Goal: Task Accomplishment & Management: Manage account settings

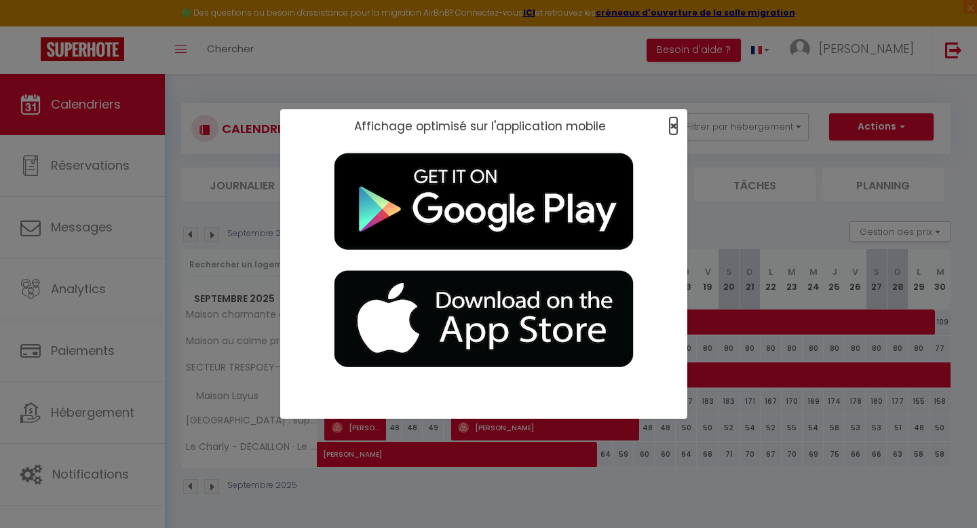
click at [676, 127] on span "×" at bounding box center [672, 125] width 7 height 17
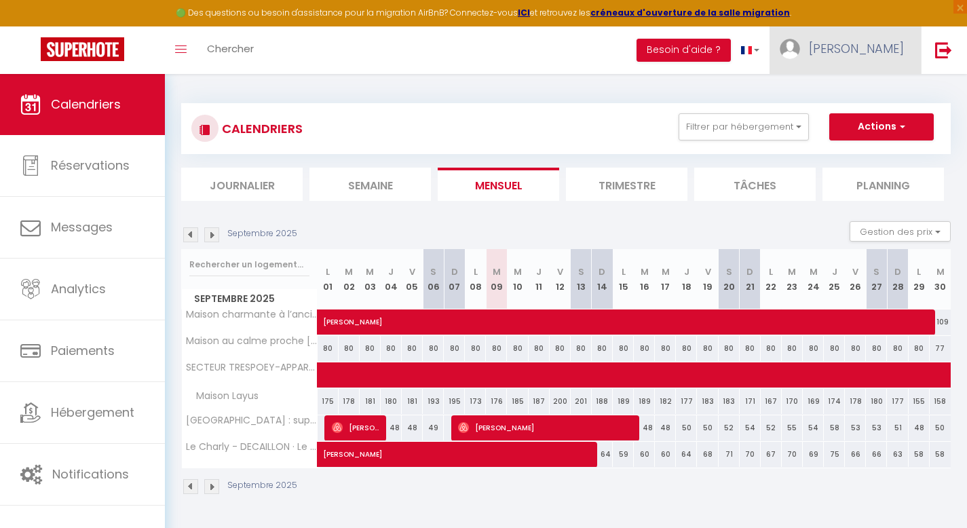
click at [888, 29] on link "[PERSON_NAME]" at bounding box center [844, 49] width 151 height 47
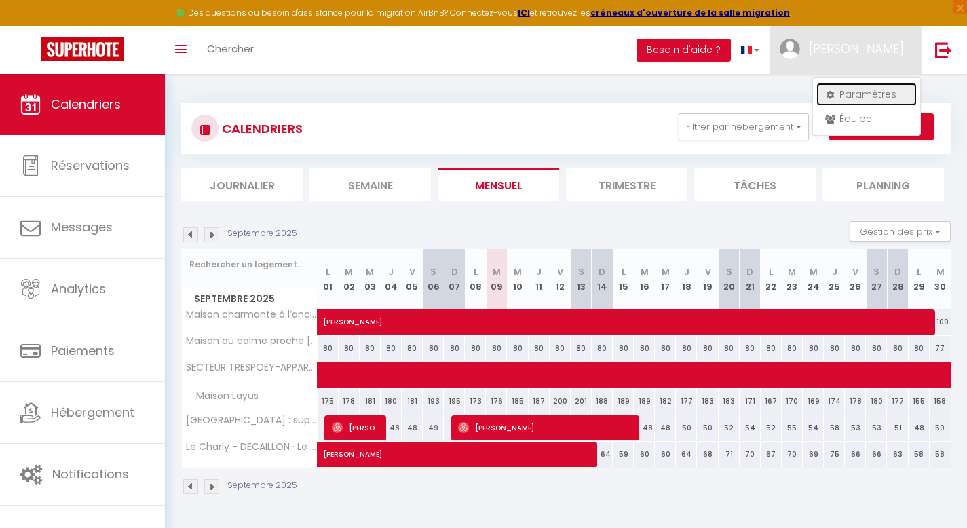
click at [867, 89] on link "Paramètres" at bounding box center [866, 94] width 100 height 23
select select "fr"
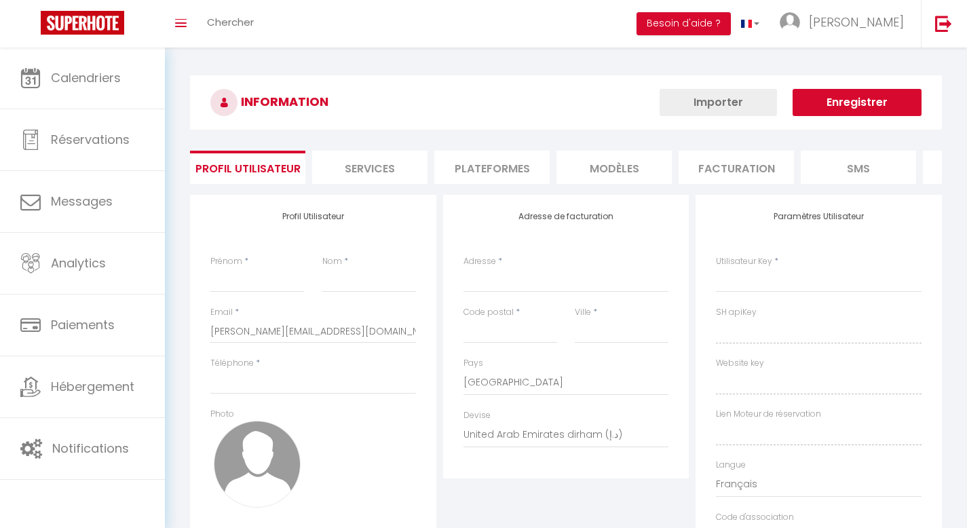
type input "[PERSON_NAME]"
type input "LIBAT"
type input "0634166362"
type input "[STREET_ADDRESS][PERSON_NAME]"
type input "64160"
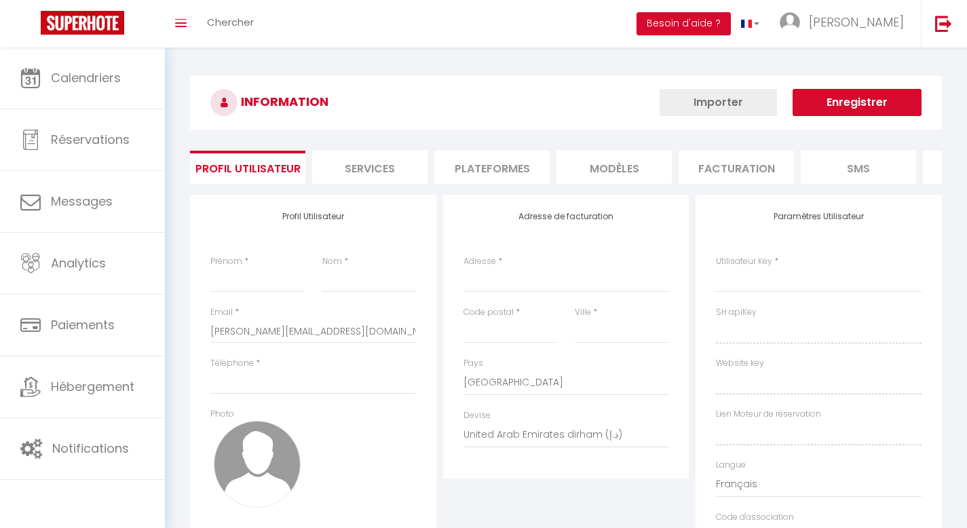
type input "ESPECHEDE"
select select "28"
type input "jfFgqrRaSXNgkvJoFeDjj9hip"
type input "eJaWJdAJb0HkK8UeBr2A57Hnz"
type input "[URL][DOMAIN_NAME]"
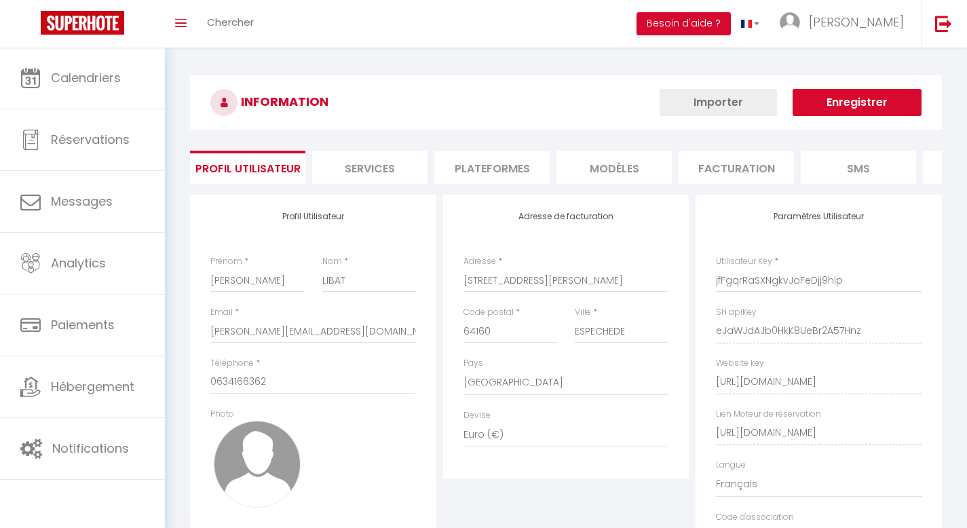
select select "fr"
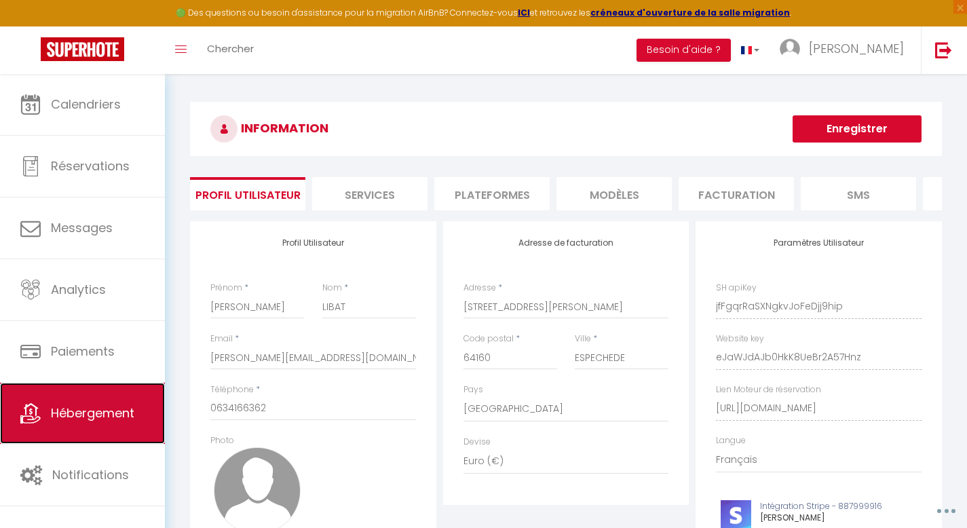
click at [111, 411] on span "Hébergement" at bounding box center [92, 412] width 83 height 17
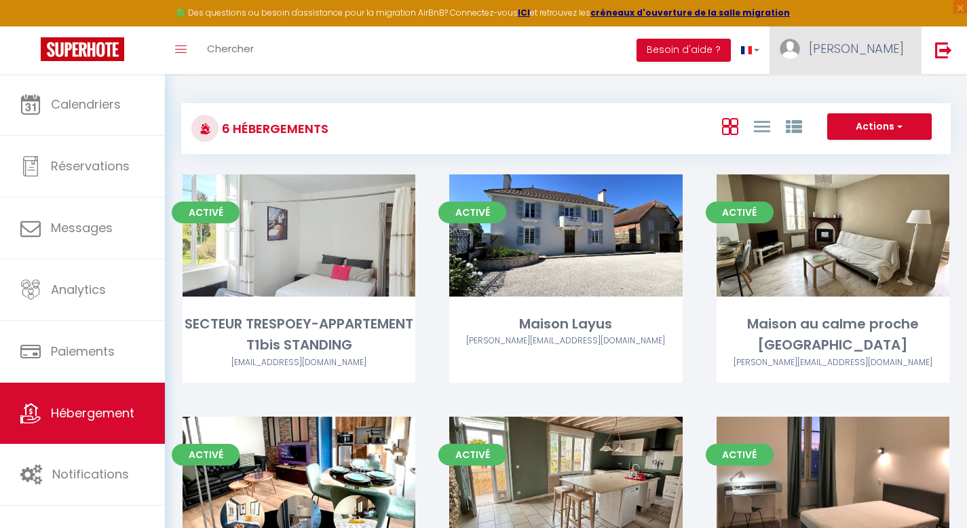
click at [869, 58] on link "[PERSON_NAME]" at bounding box center [844, 49] width 151 height 47
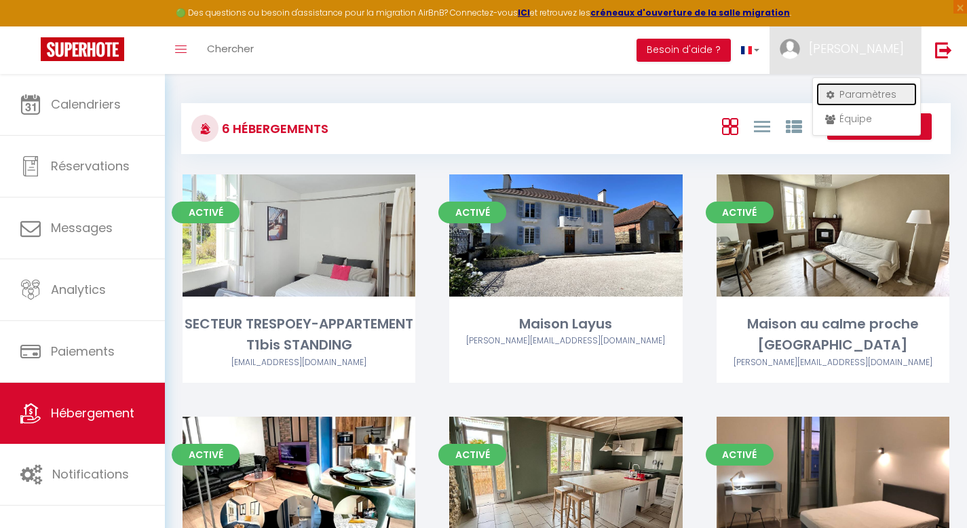
click at [857, 96] on link "Paramètres" at bounding box center [866, 94] width 100 height 23
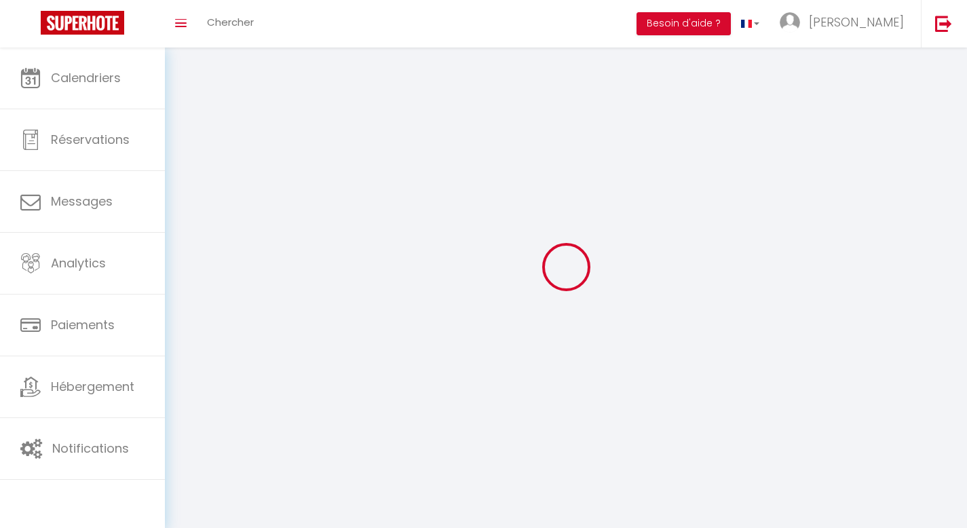
select select "fr"
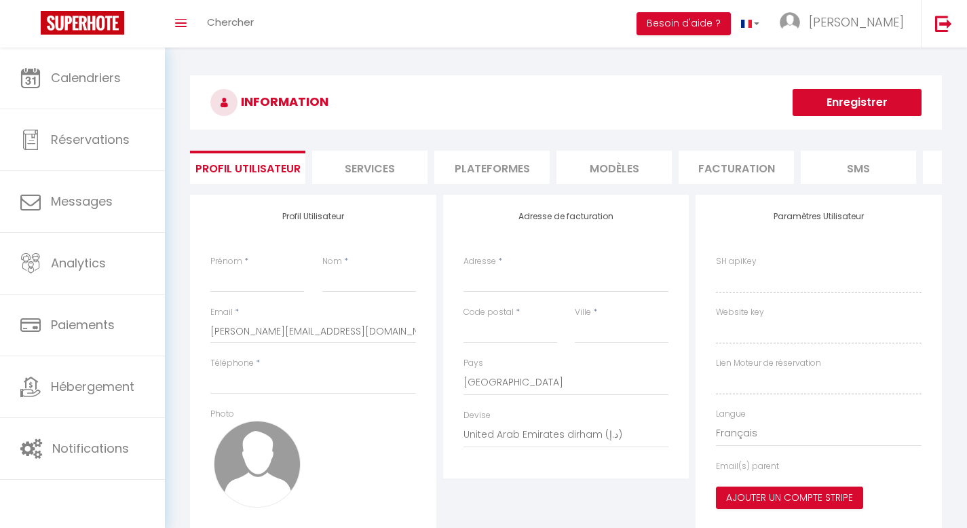
type input "[PERSON_NAME]"
type input "LIBAT"
type input "0634166362"
type input "[STREET_ADDRESS][PERSON_NAME]"
type input "64160"
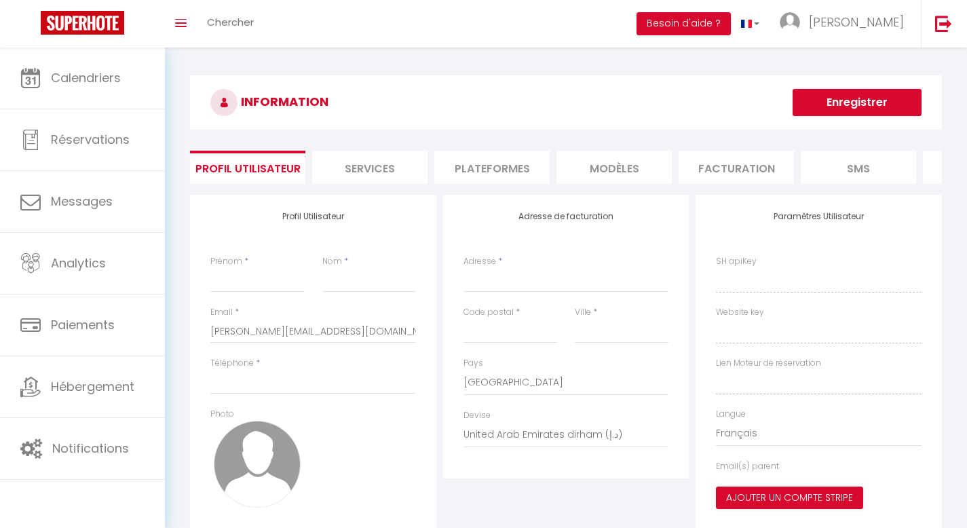
type input "ESPECHEDE"
select select "28"
type input "jfFgqrRaSXNgkvJoFeDjj9hip"
type input "eJaWJdAJb0HkK8UeBr2A57Hnz"
type input "[URL][DOMAIN_NAME]"
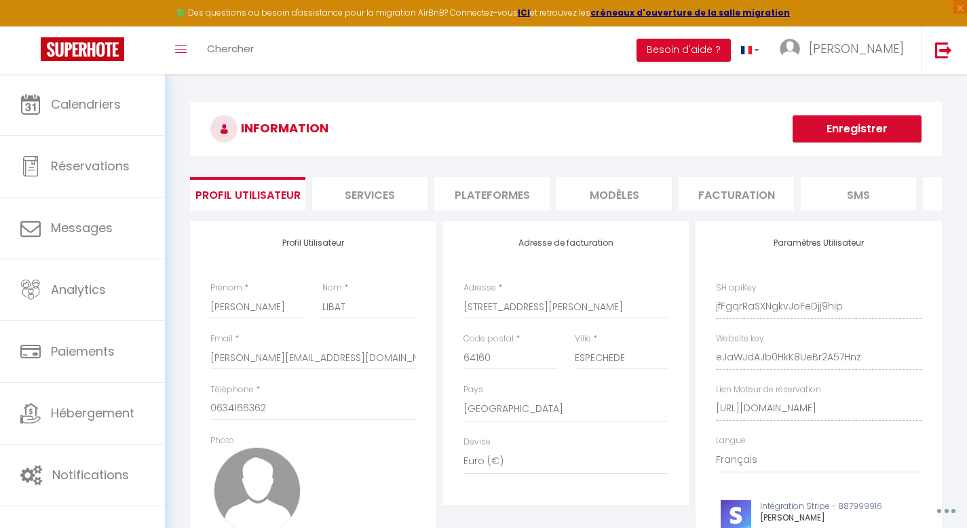
click at [502, 196] on li "Plateformes" at bounding box center [491, 193] width 115 height 33
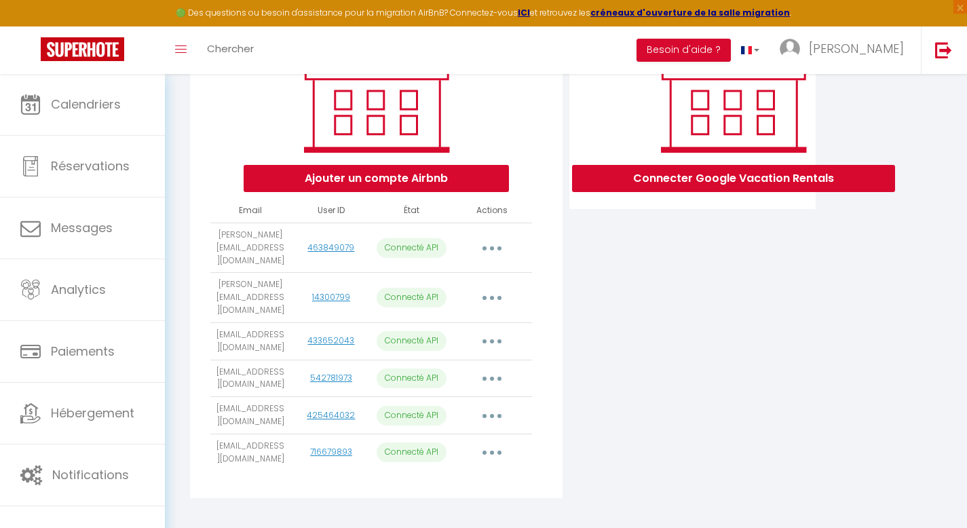
scroll to position [211, 0]
click at [494, 441] on button "button" at bounding box center [492, 452] width 38 height 22
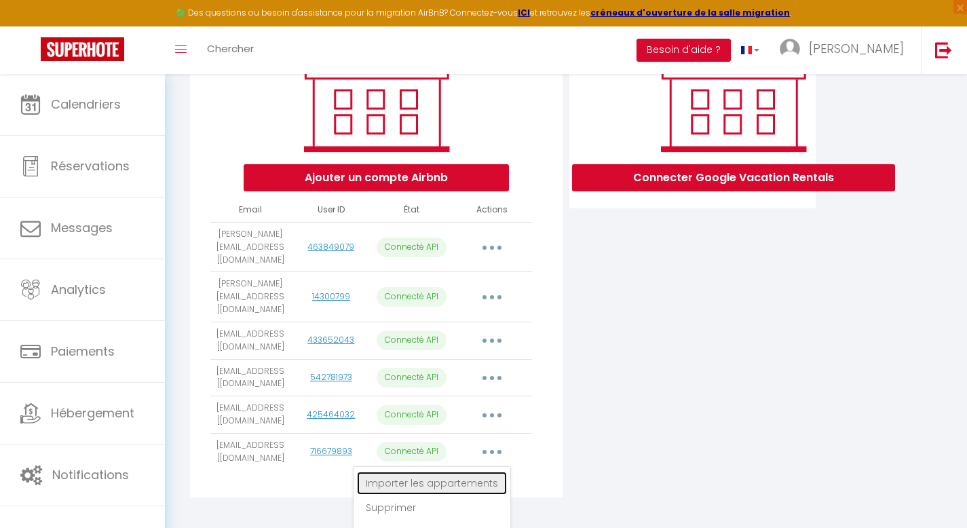
click at [472, 471] on link "Importer les appartements" at bounding box center [432, 482] width 150 height 23
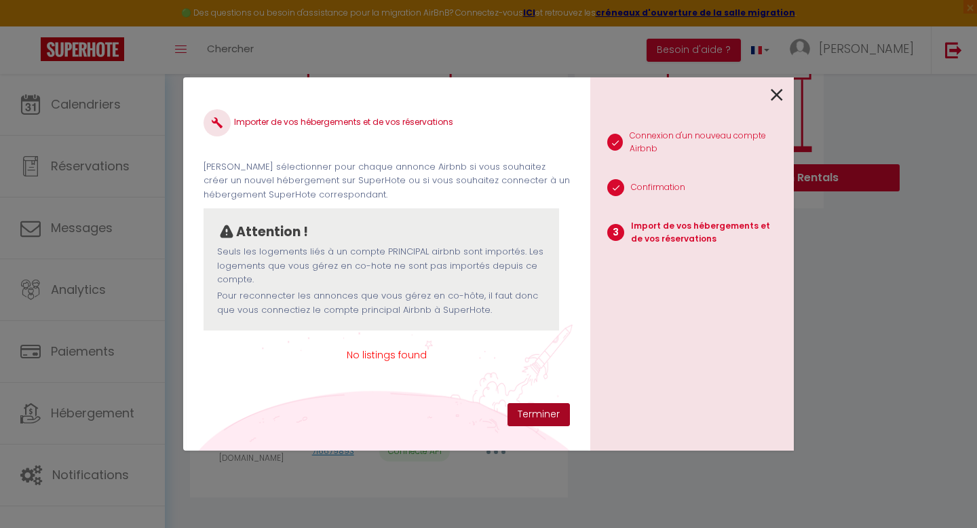
click at [532, 405] on button "Terminer" at bounding box center [538, 414] width 62 height 23
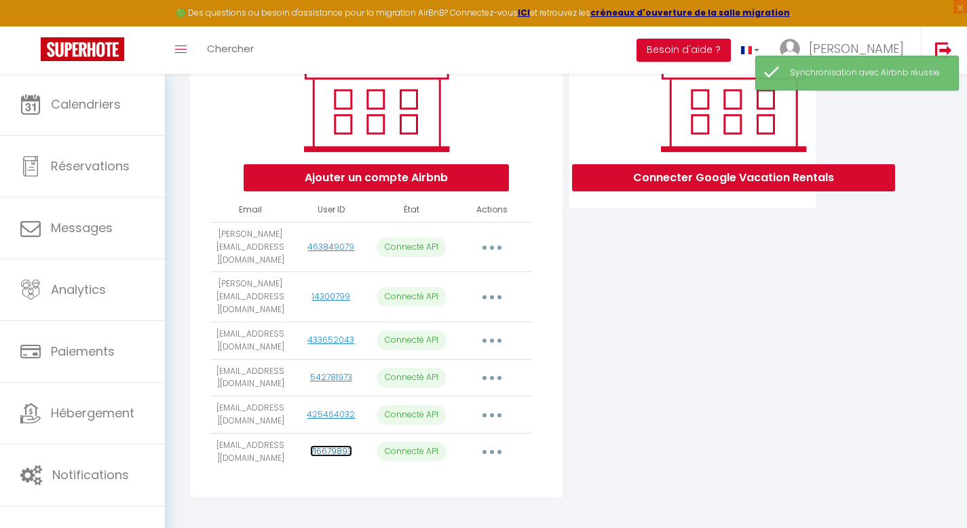
click at [327, 445] on link "716679893" at bounding box center [331, 451] width 42 height 12
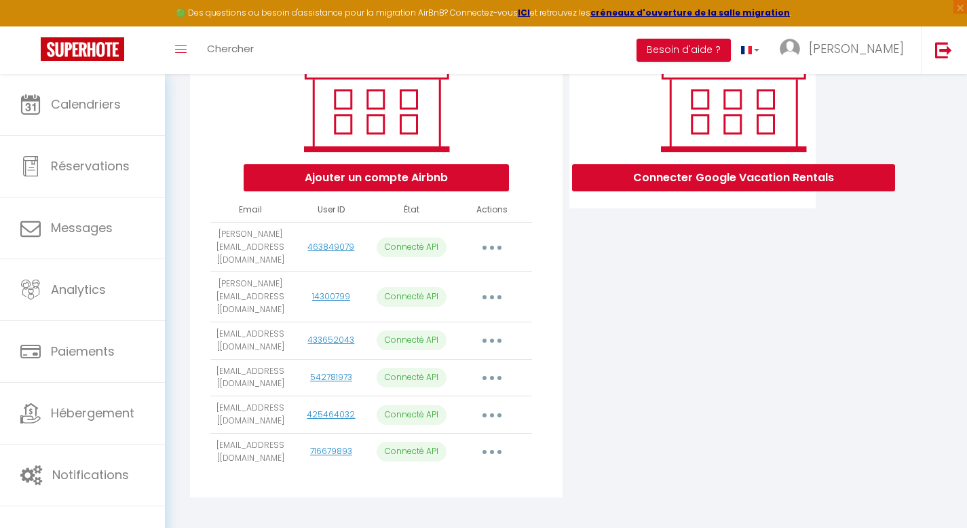
click at [489, 441] on button "button" at bounding box center [492, 452] width 38 height 22
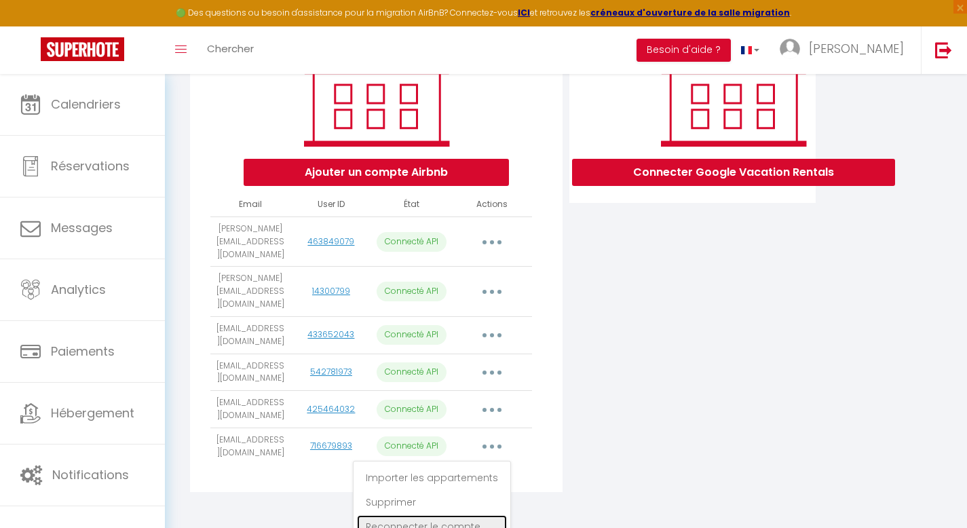
click at [448, 515] on link "Reconnecter le compte" at bounding box center [432, 526] width 150 height 23
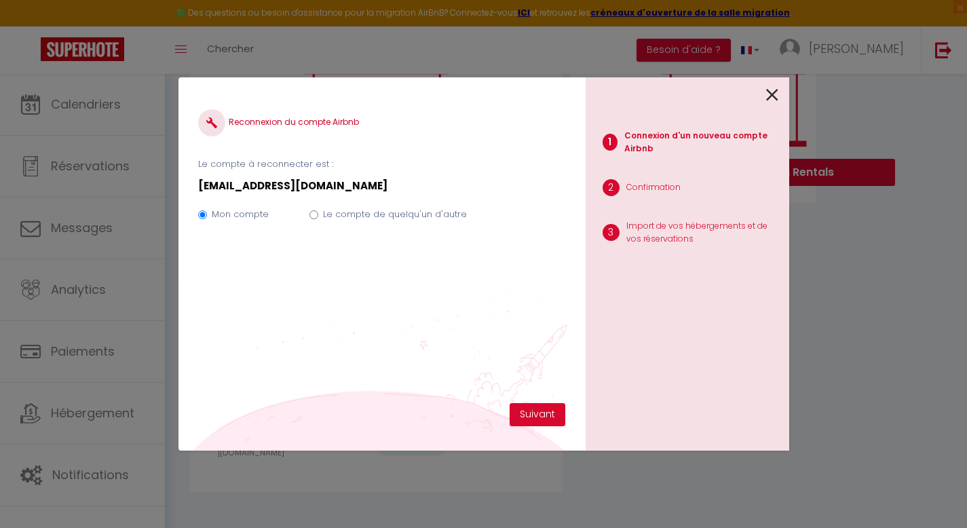
scroll to position [211, 0]
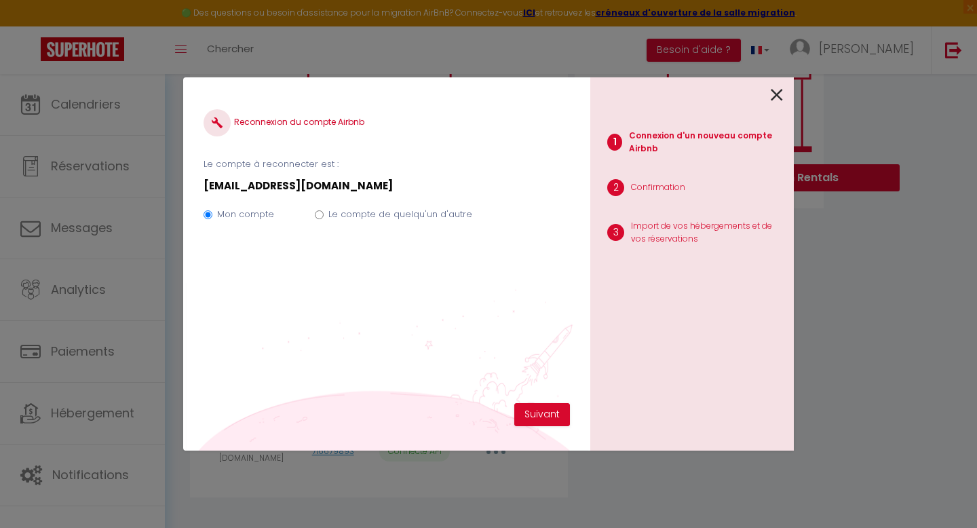
click at [328, 212] on label "Le compte de quelqu'un d'autre" at bounding box center [400, 215] width 144 height 14
click at [324, 212] on input "Le compte de quelqu'un d'autre" at bounding box center [319, 214] width 9 height 9
radio input "true"
radio input "false"
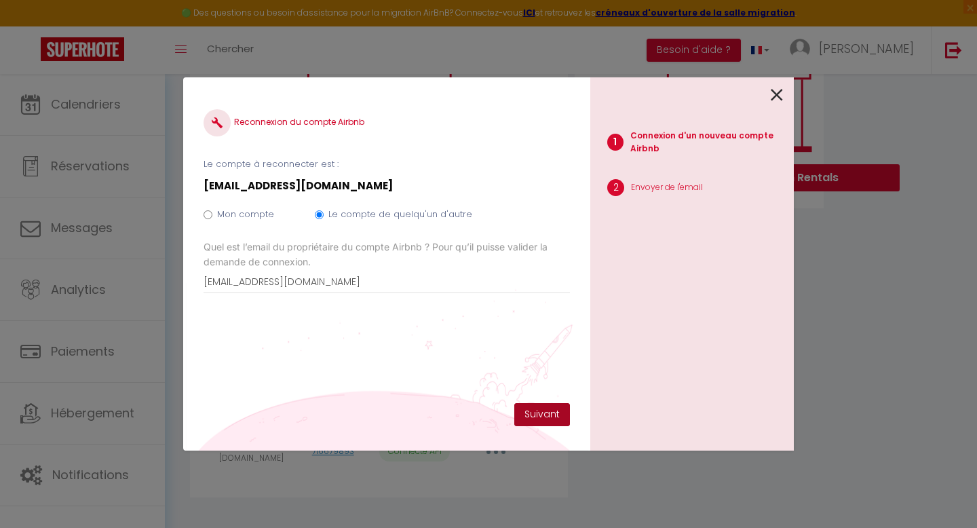
click at [543, 416] on button "Suivant" at bounding box center [542, 414] width 56 height 23
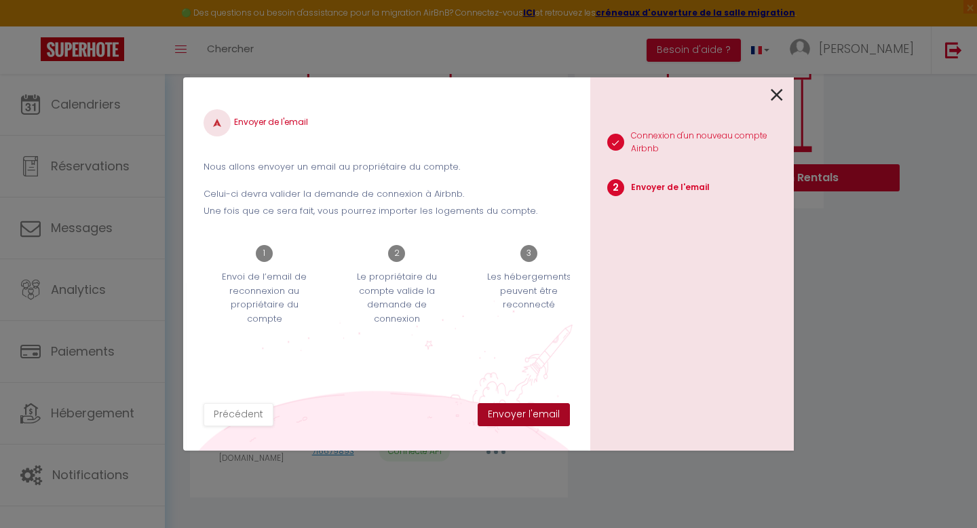
click at [543, 416] on button "Envoyer l'email" at bounding box center [523, 414] width 92 height 23
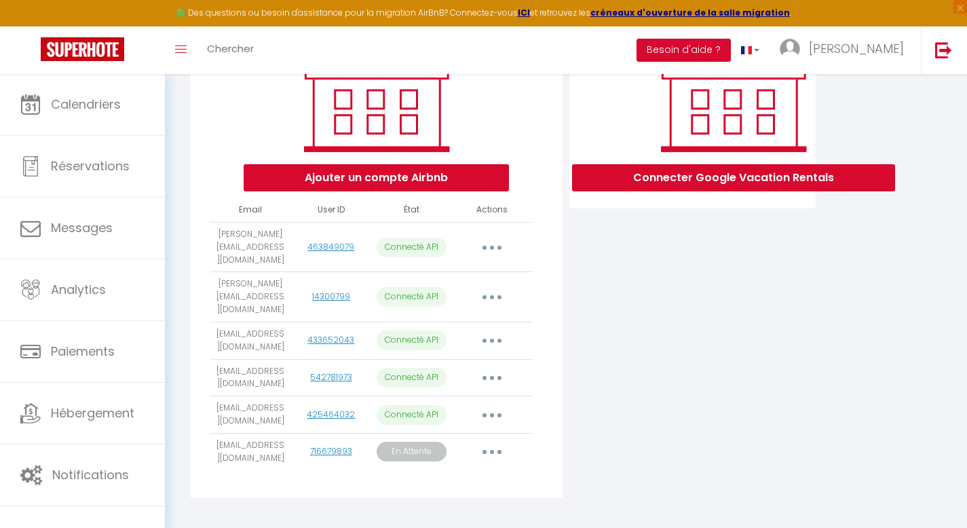
click at [497, 441] on button "button" at bounding box center [492, 452] width 38 height 22
click at [469, 471] on link "Obtenir le lien de connexion" at bounding box center [431, 482] width 152 height 23
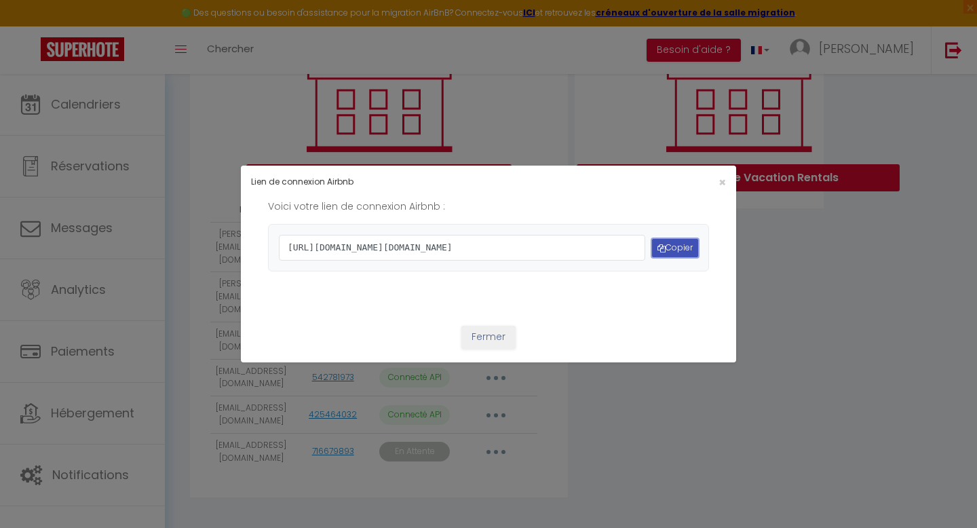
click at [676, 247] on button "Copier" at bounding box center [675, 248] width 46 height 18
click at [670, 252] on button "Copier" at bounding box center [675, 248] width 46 height 18
click at [484, 349] on button "Fermer" at bounding box center [488, 337] width 54 height 23
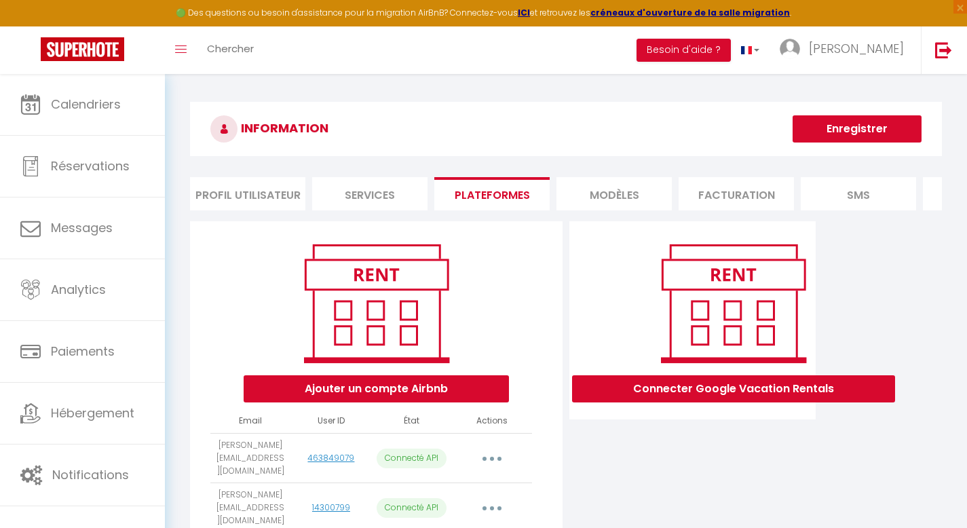
scroll to position [211, 0]
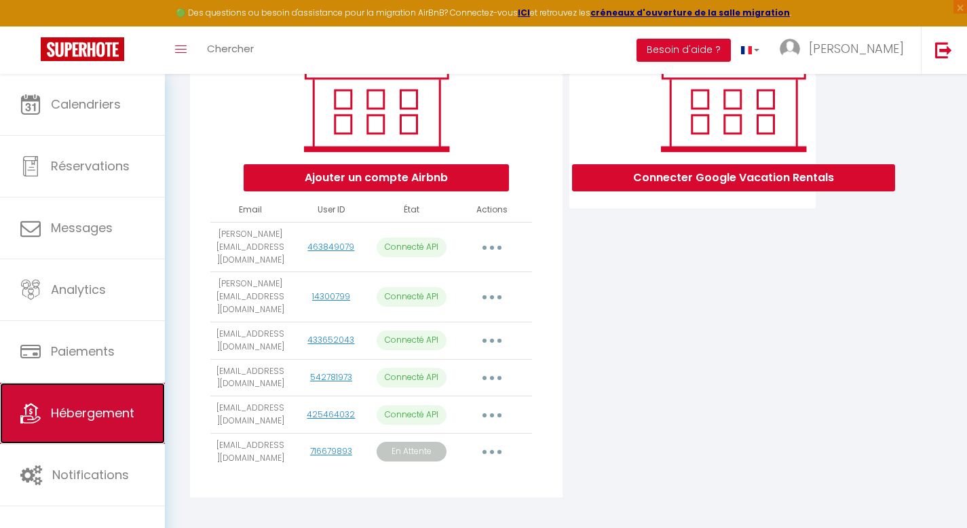
click at [85, 407] on span "Hébergement" at bounding box center [92, 412] width 83 height 17
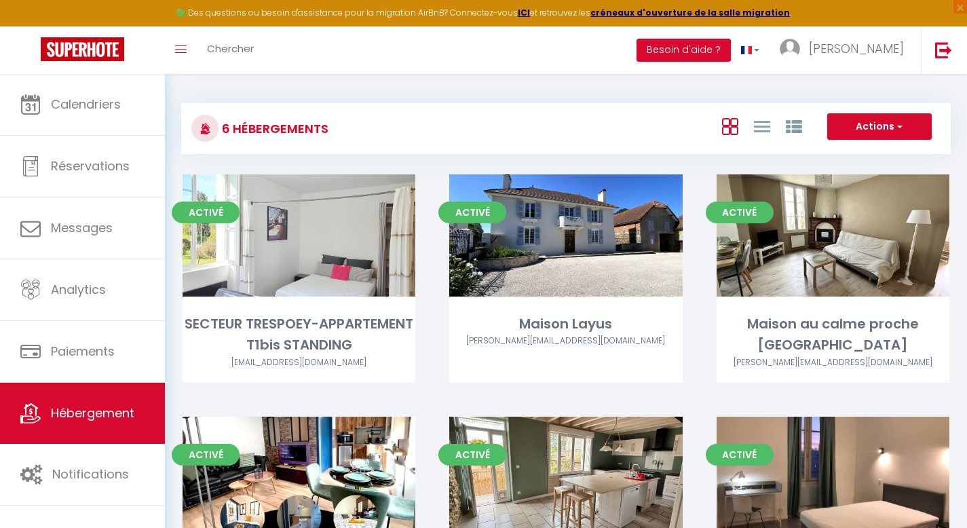
scroll to position [168, 0]
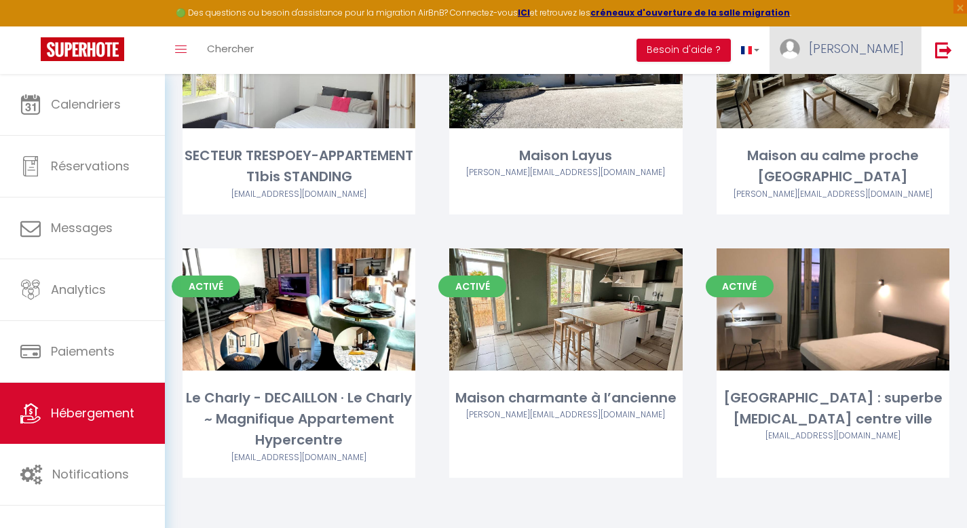
click at [886, 44] on span "[PERSON_NAME]" at bounding box center [855, 48] width 95 height 17
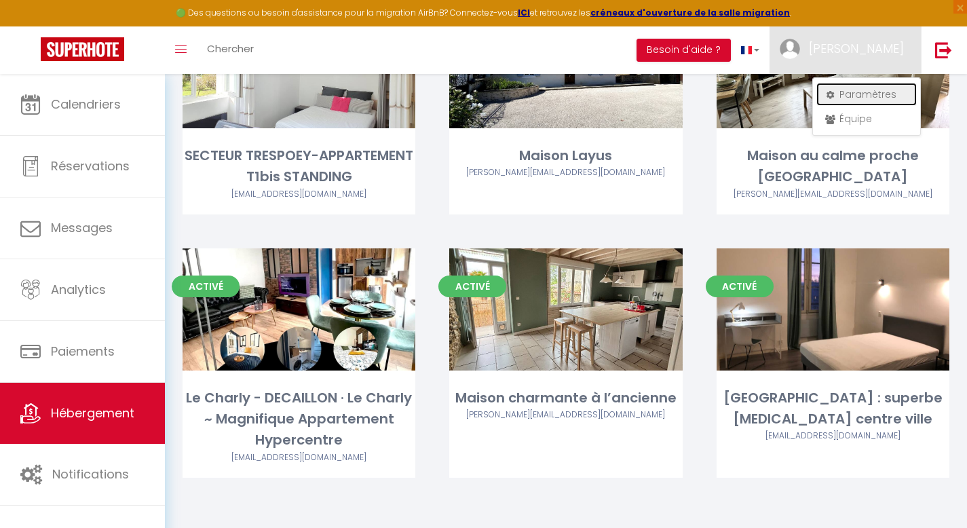
click at [862, 90] on link "Paramètres" at bounding box center [866, 94] width 100 height 23
select select "28"
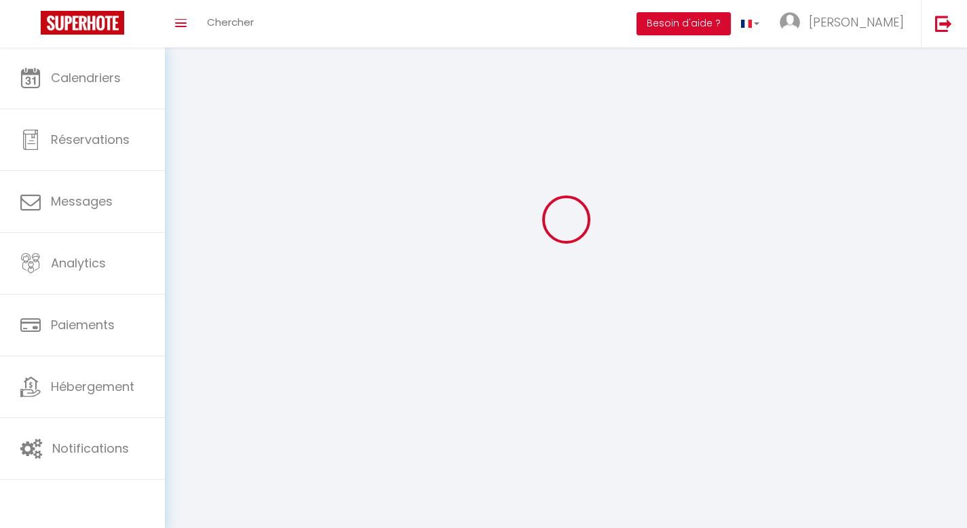
select select "fr"
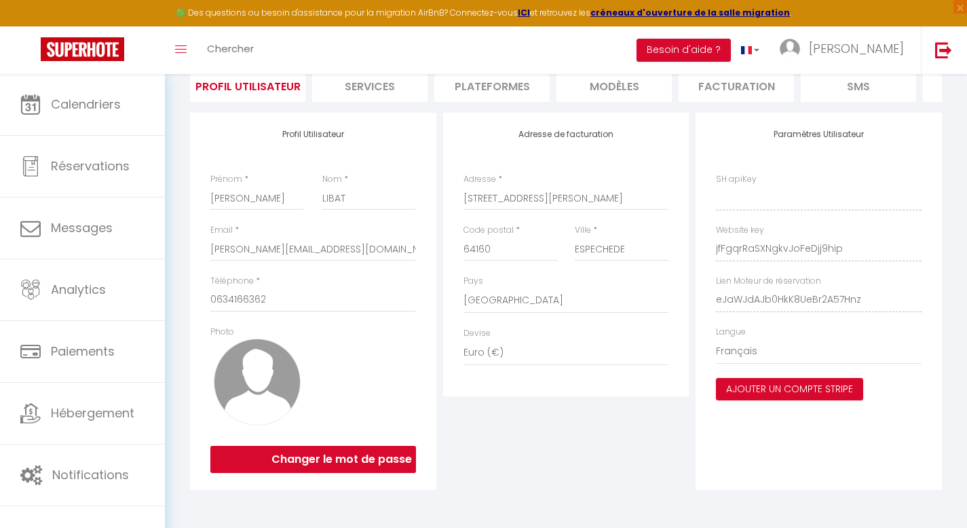
type input "jfFgqrRaSXNgkvJoFeDjj9hip"
type input "eJaWJdAJb0HkK8UeBr2A57Hnz"
type input "[URL][DOMAIN_NAME]"
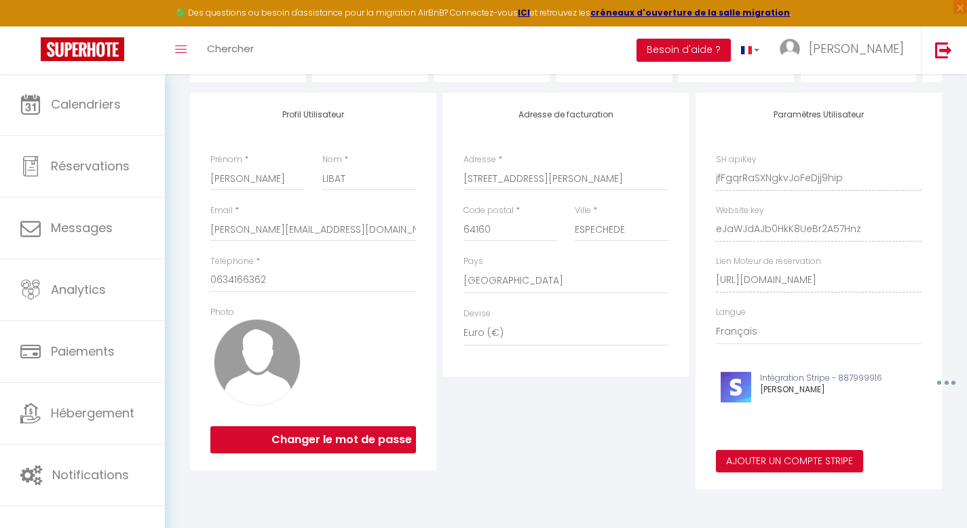
scroll to position [105, 0]
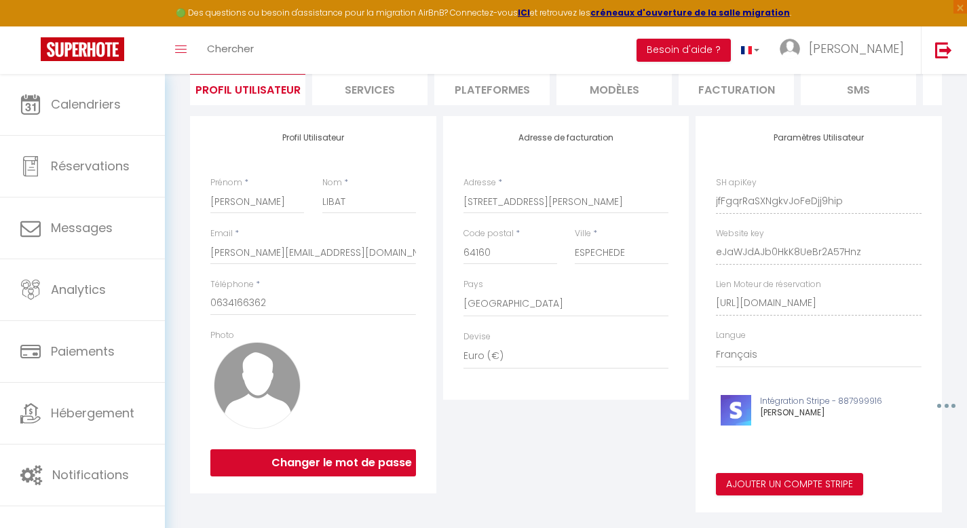
click at [496, 98] on li "Plateformes" at bounding box center [491, 88] width 115 height 33
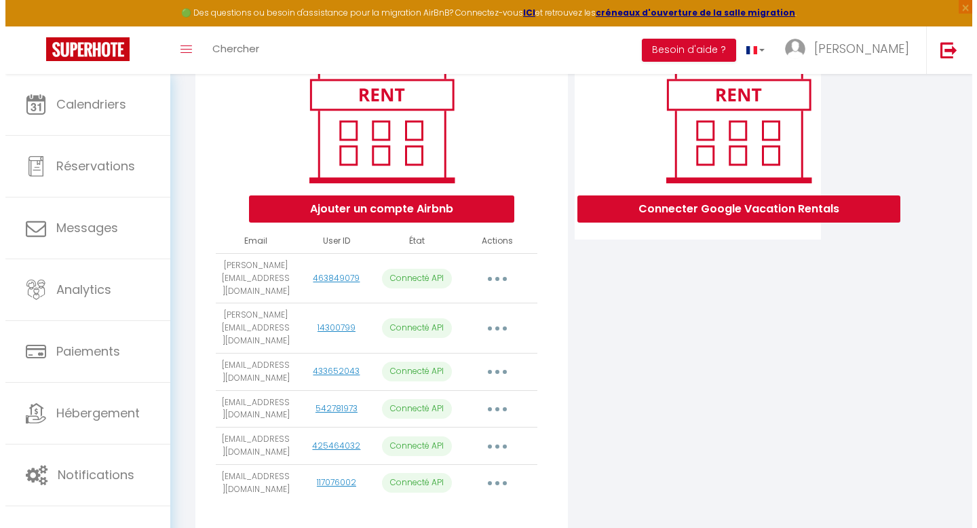
scroll to position [211, 0]
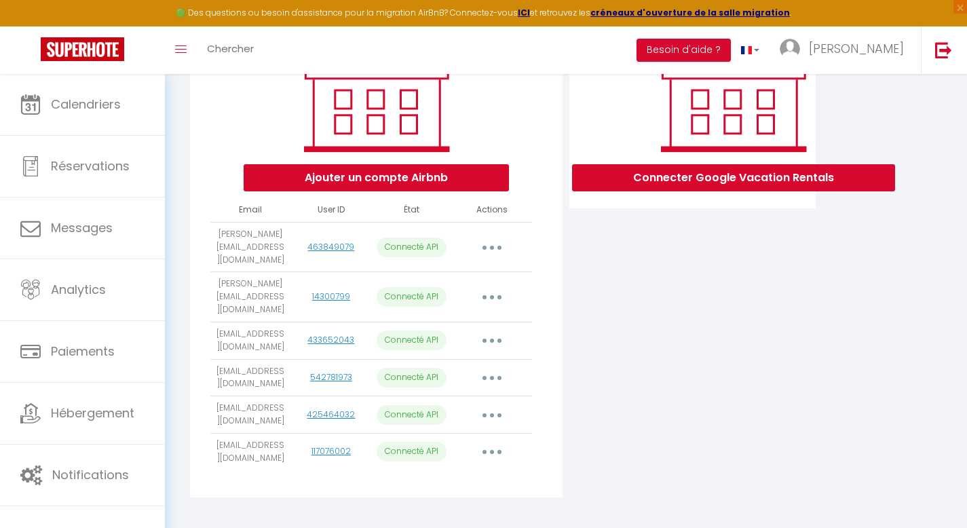
click at [494, 441] on button "button" at bounding box center [492, 452] width 38 height 22
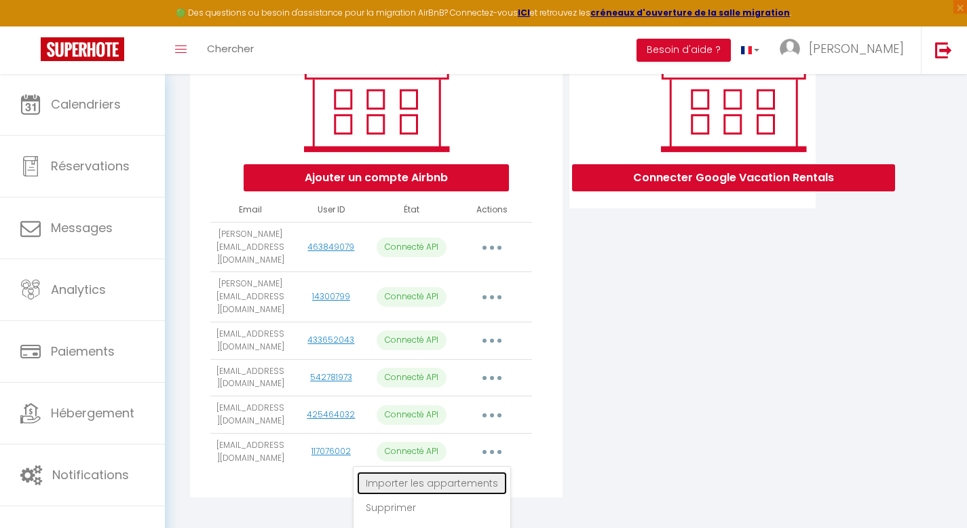
click at [474, 471] on link "Importer les appartements" at bounding box center [432, 482] width 150 height 23
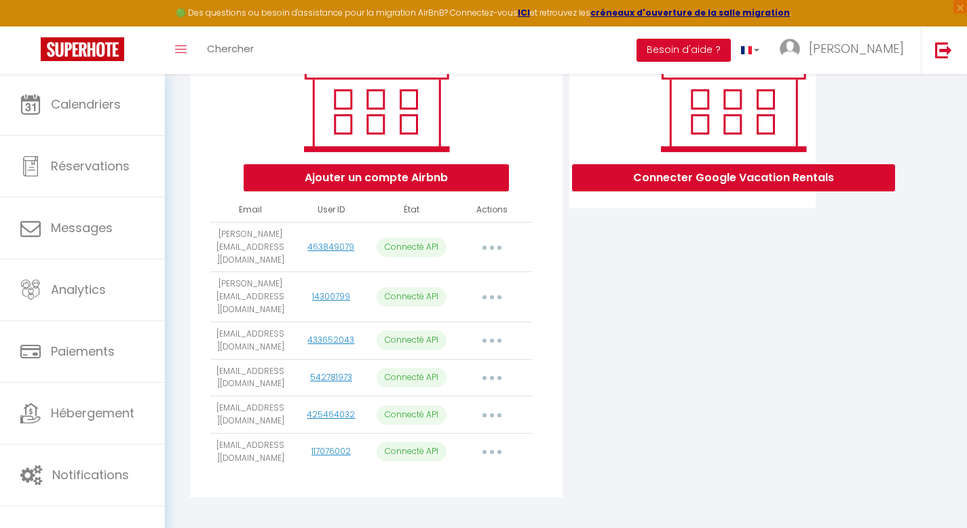
select select
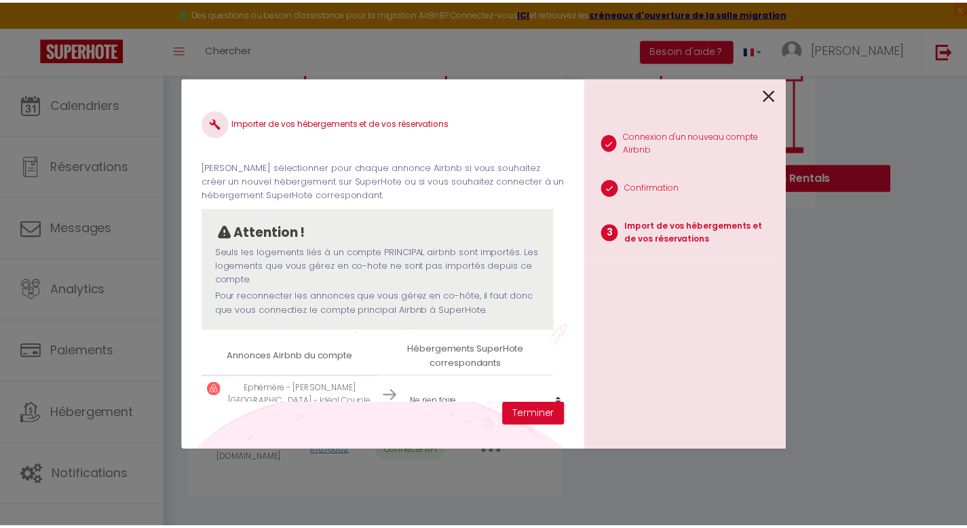
scroll to position [69, 0]
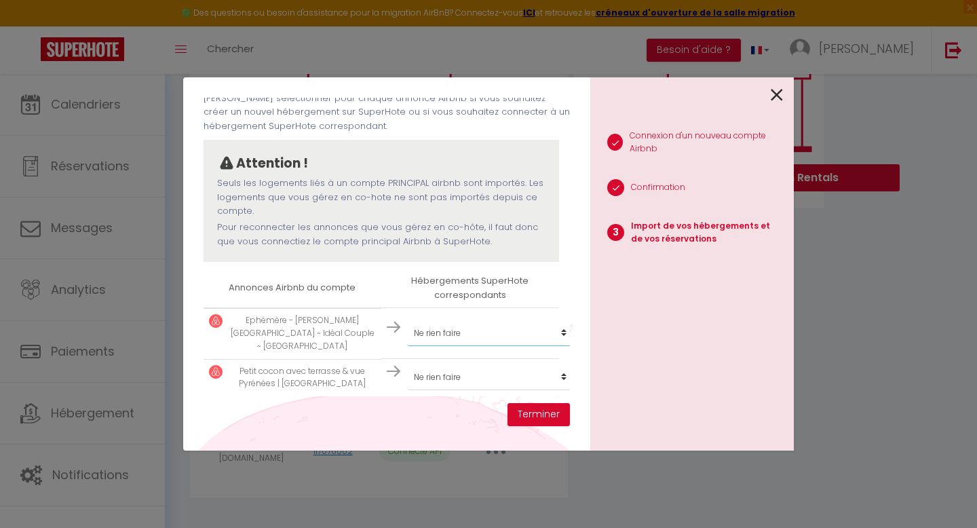
click at [512, 331] on select "Créer un nouvel hébergement Ne rien faire SECTEUR TRESPOEY-APPARTEMENT T1bis ST…" at bounding box center [490, 333] width 167 height 26
select select "create_new"
click at [466, 372] on select "Créer un nouvel hébergement Ne rien faire SECTEUR TRESPOEY-APPARTEMENT T1bis ST…" at bounding box center [490, 377] width 167 height 26
select select "create_new"
click at [533, 418] on button "Terminer" at bounding box center [538, 414] width 62 height 23
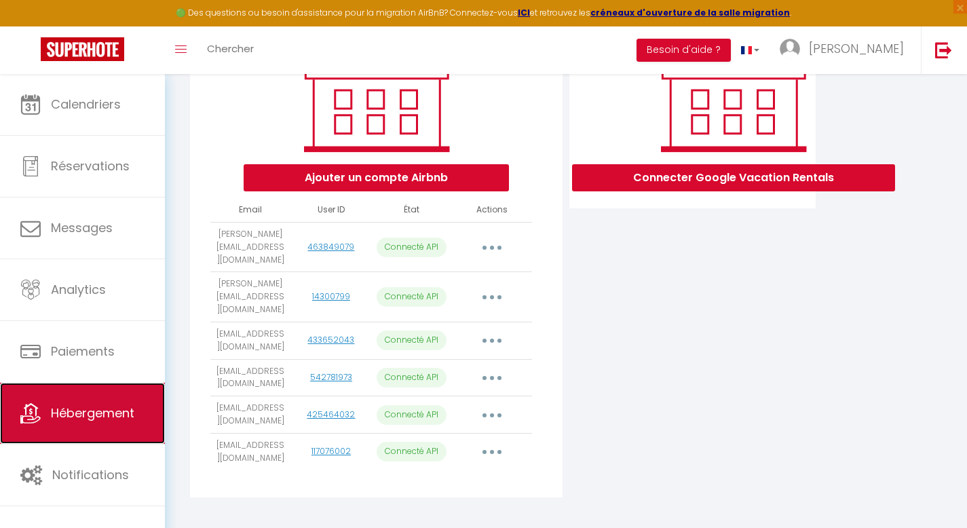
click at [48, 404] on link "Hébergement" at bounding box center [82, 413] width 165 height 61
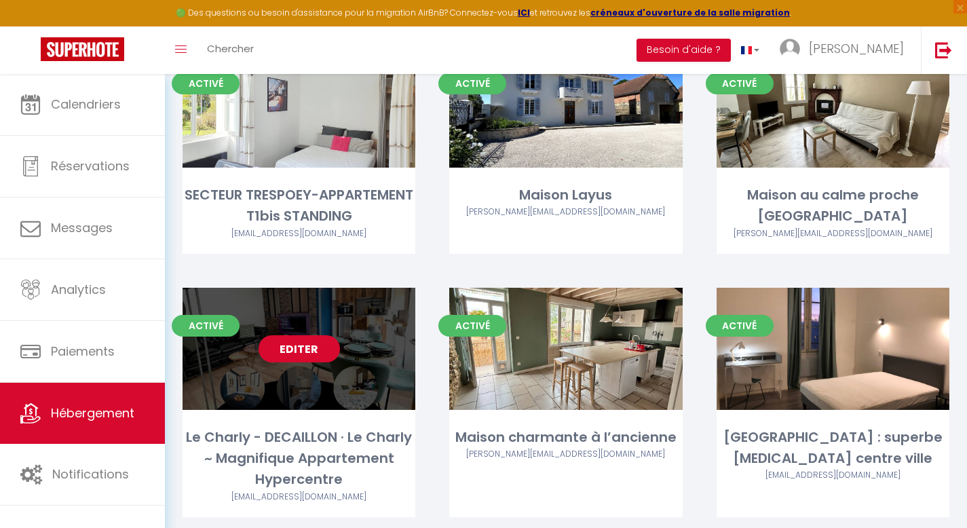
scroll to position [410, 0]
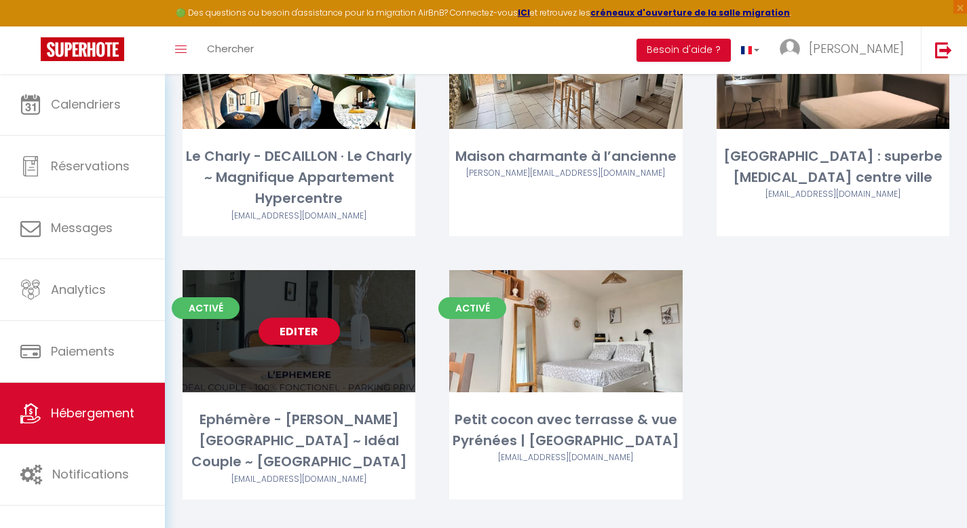
click at [287, 332] on link "Editer" at bounding box center [298, 330] width 81 height 27
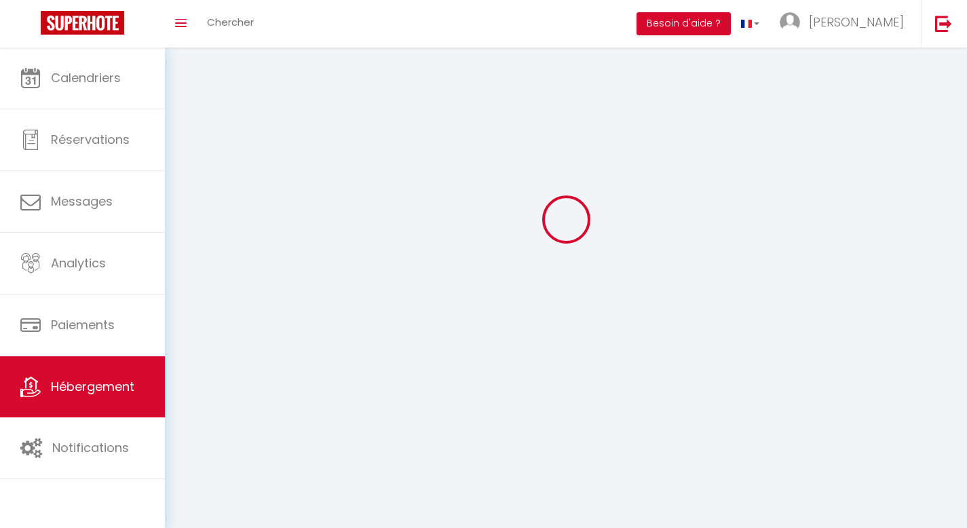
select select
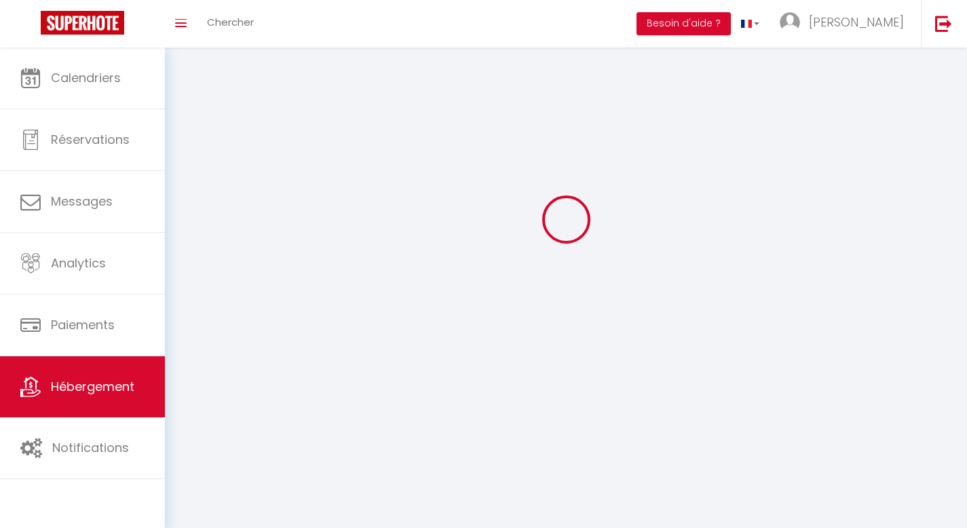
select select "1"
select select
checkbox input "false"
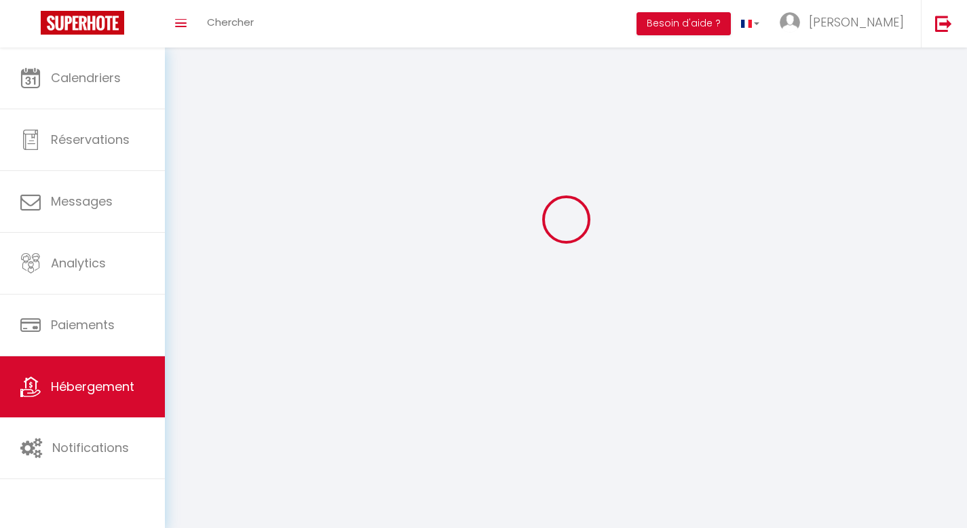
checkbox input "false"
select select "28"
select select
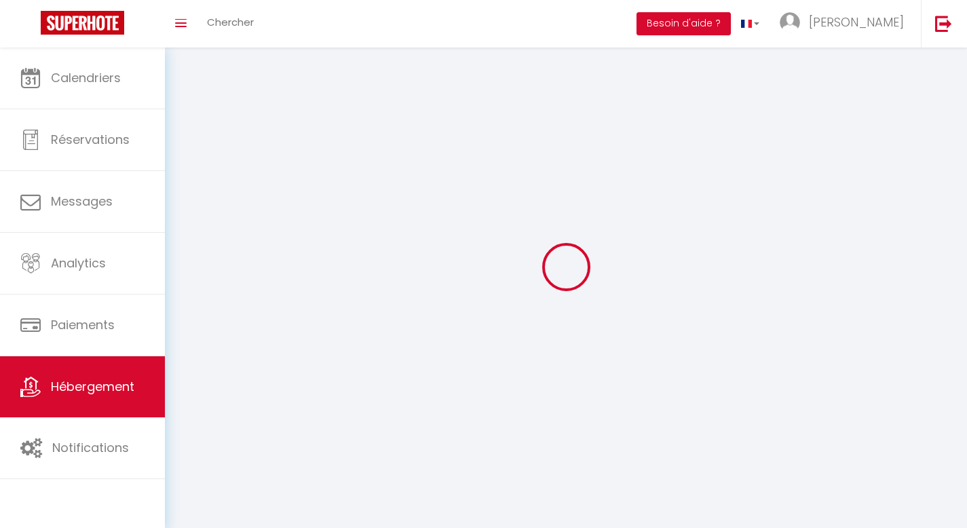
select select
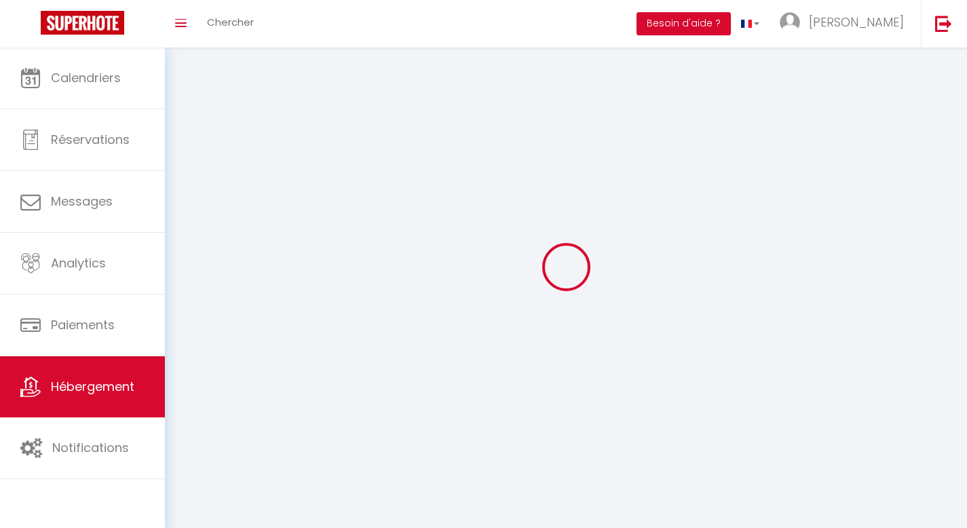
checkbox input "false"
select select
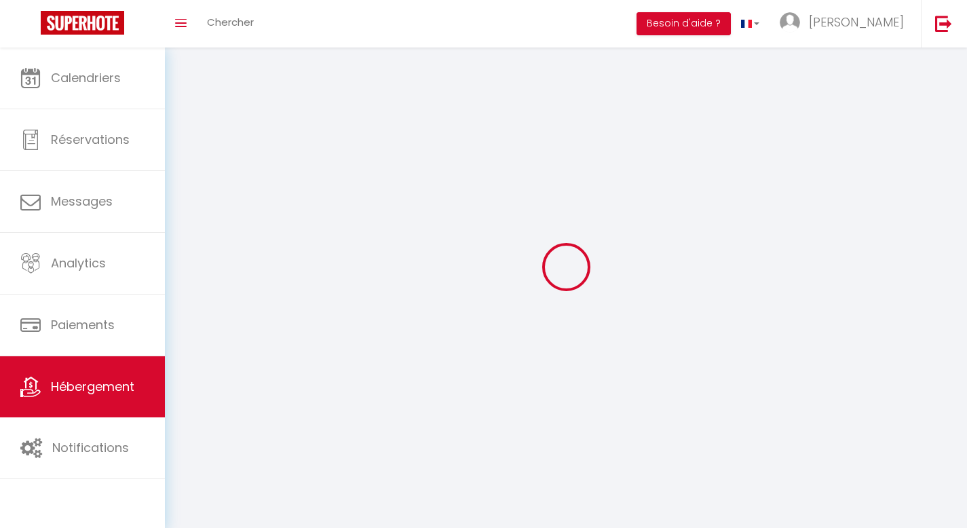
select select
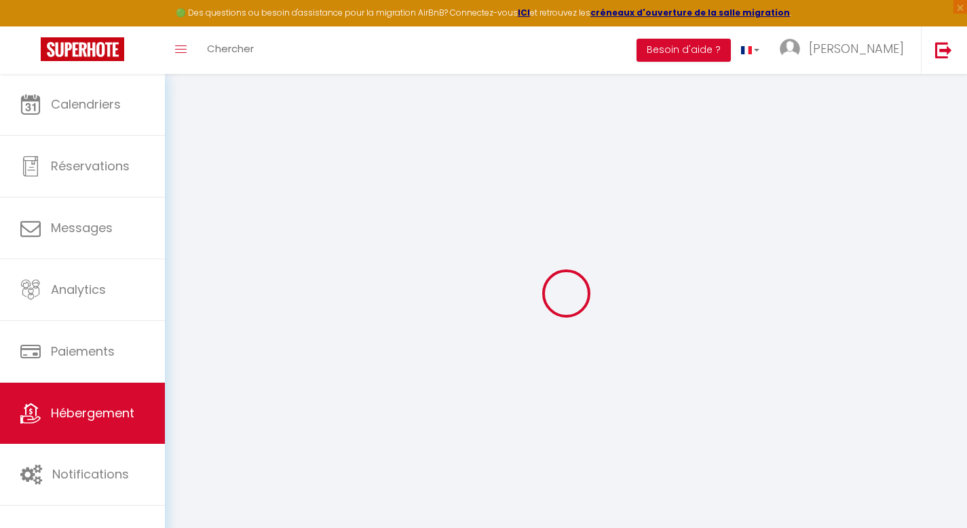
select select
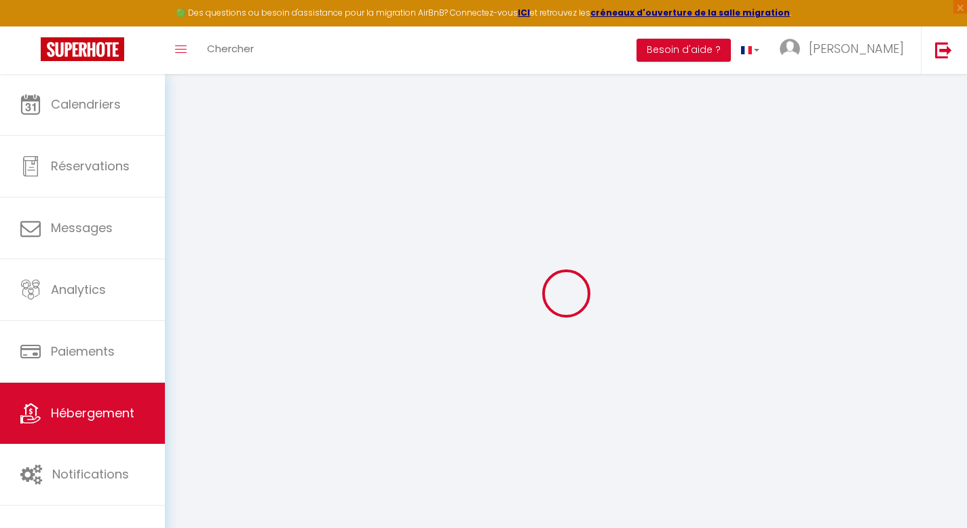
select select
checkbox input "false"
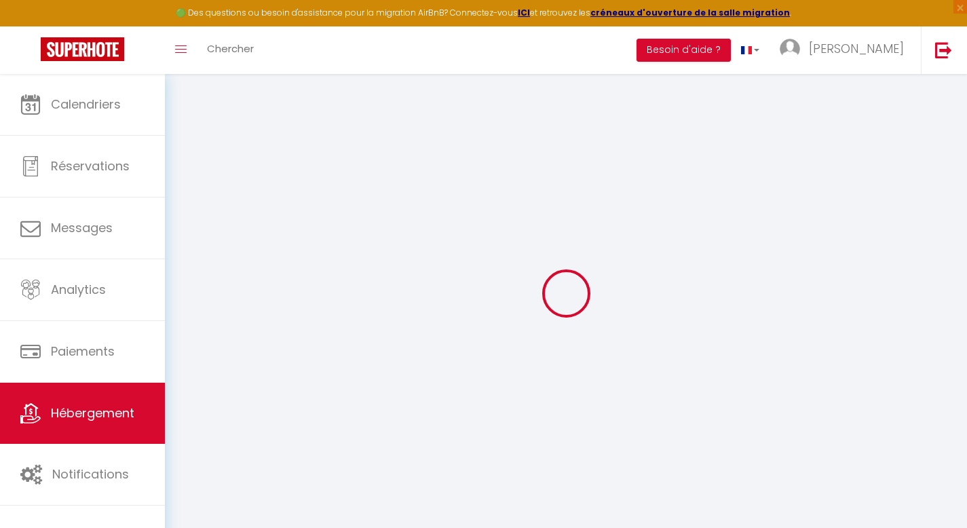
select select
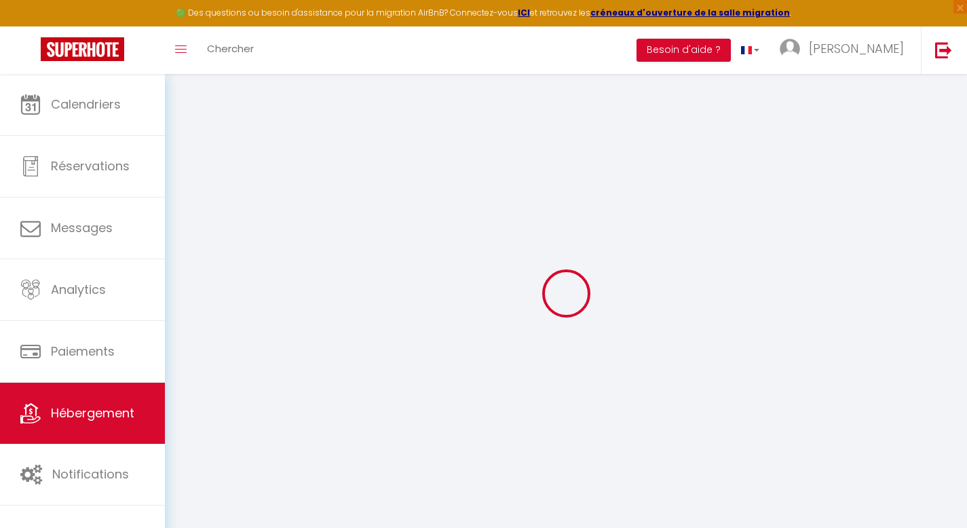
select select
checkbox input "false"
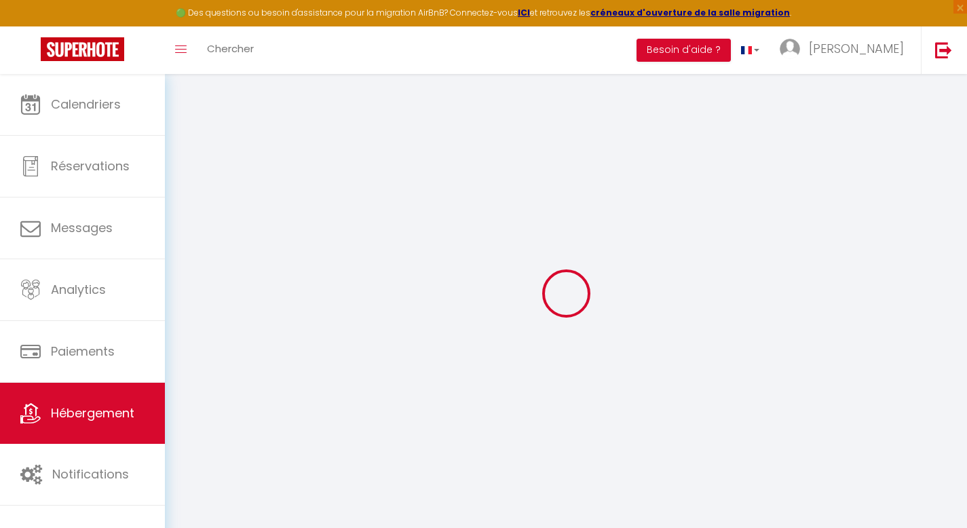
checkbox input "false"
select select
type input "Ephémère - [PERSON_NAME][GEOGRAPHIC_DATA] ~ Idéal Couple ~ [GEOGRAPHIC_DATA]"
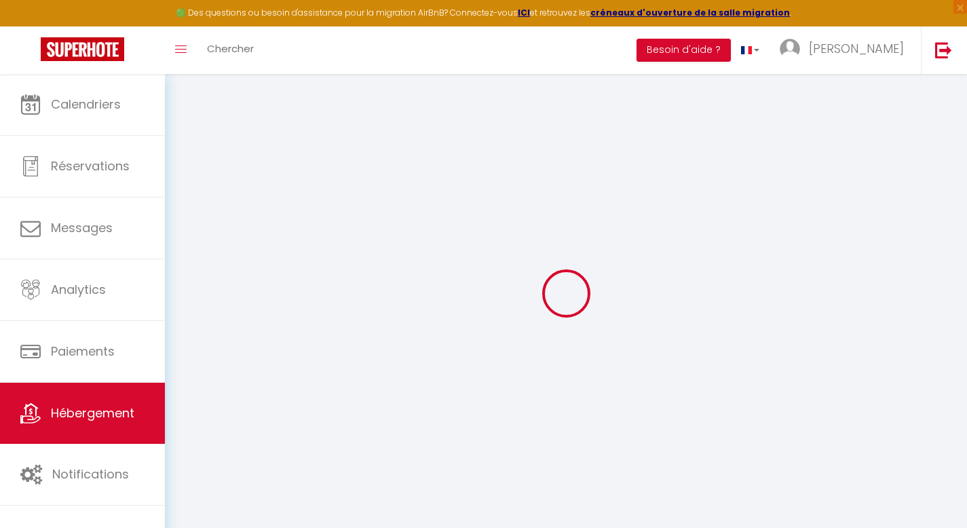
select select "2"
type input "45"
type input "40"
select select
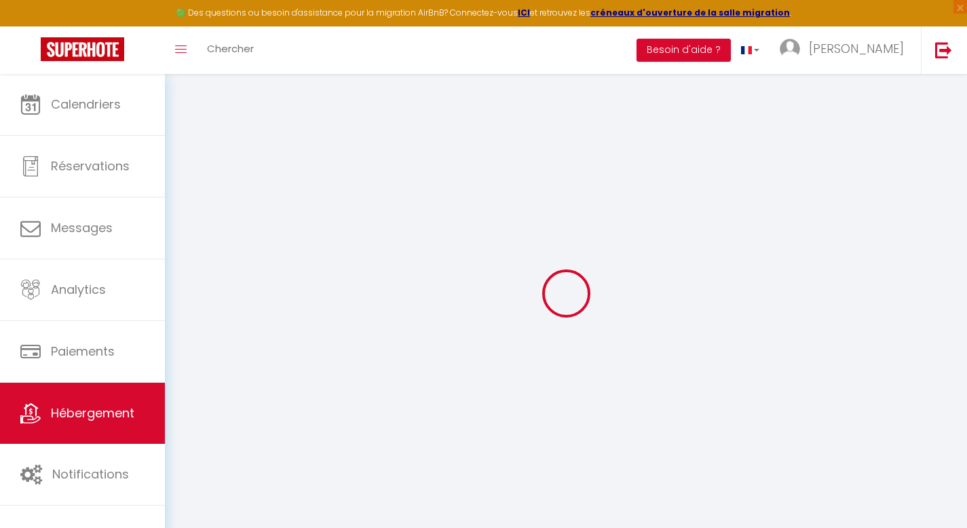
select select
type input "[STREET_ADDRESS][PERSON_NAME]"
type input "64000"
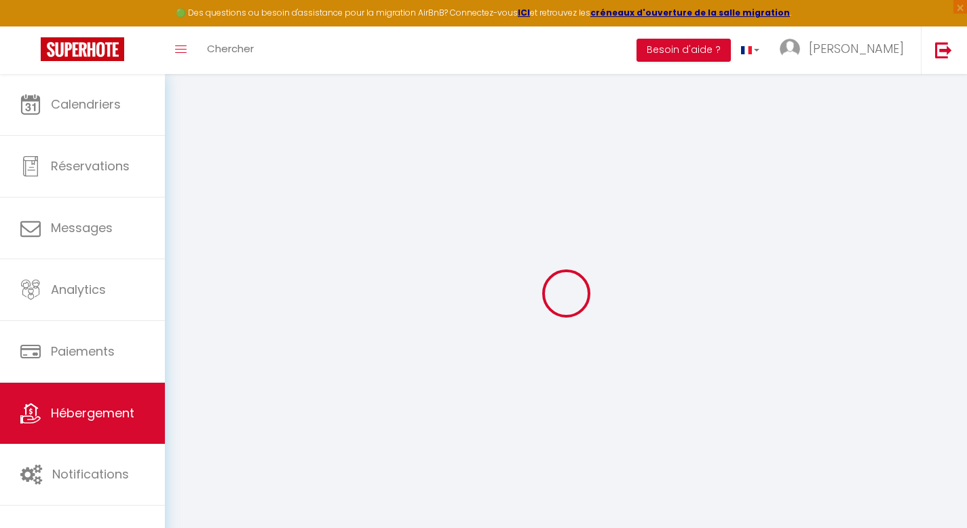
type input "Pau"
type input "[PERSON_NAME][EMAIL_ADDRESS][DOMAIN_NAME]"
select select
checkbox input "false"
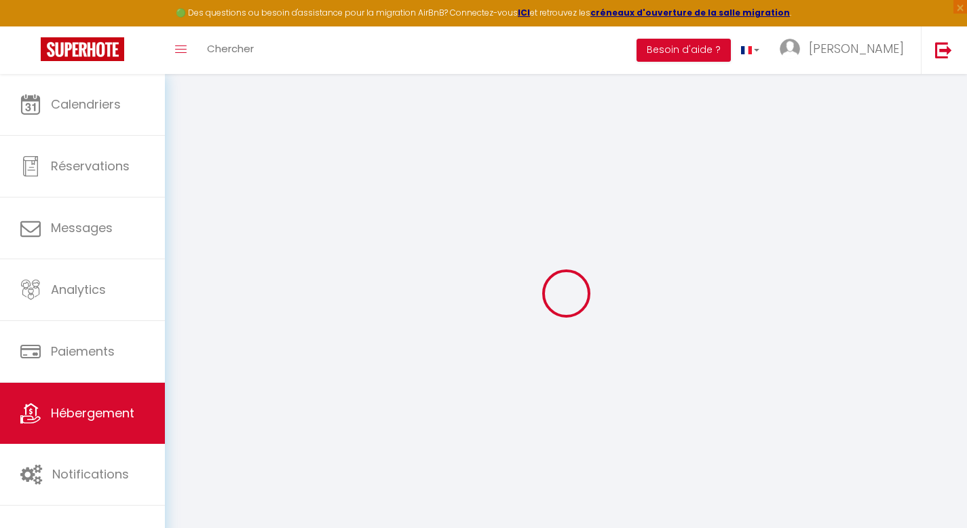
checkbox input "false"
type input "0"
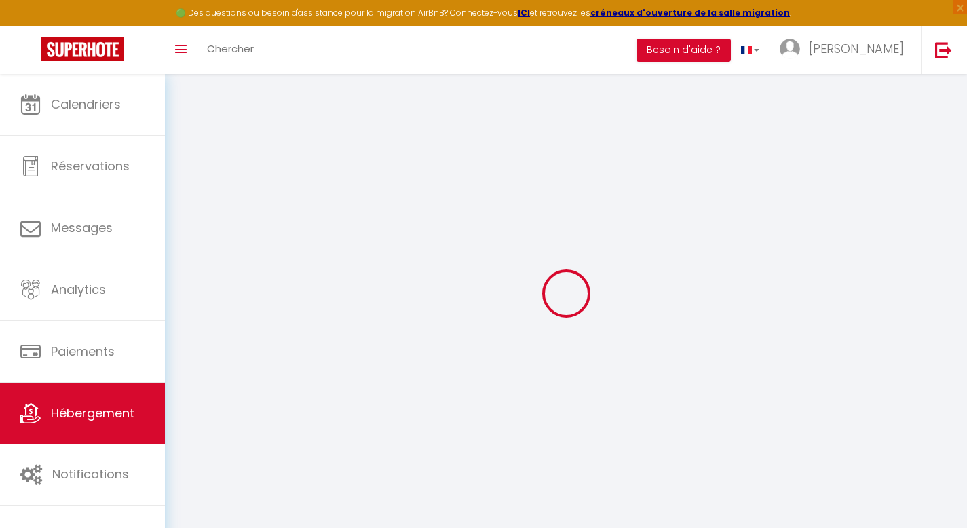
type input "0"
select select
checkbox input "false"
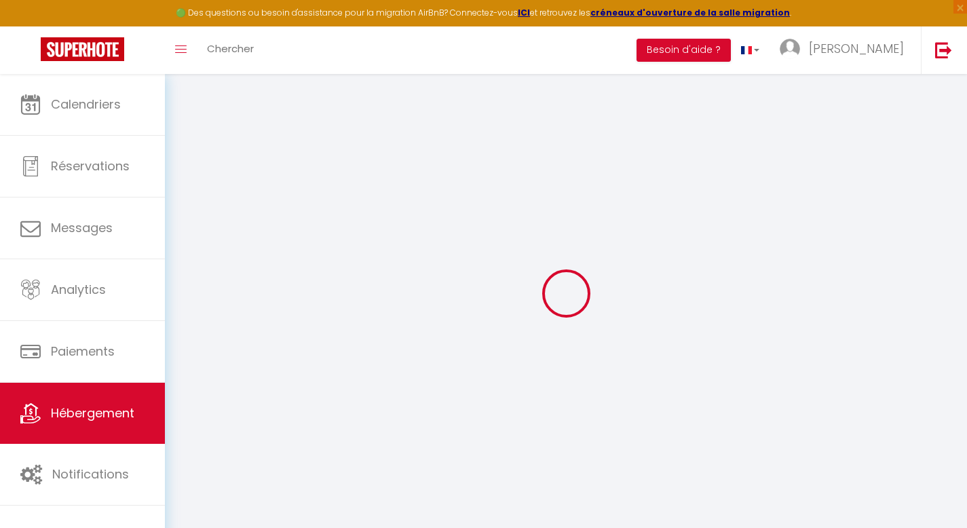
checkbox input "false"
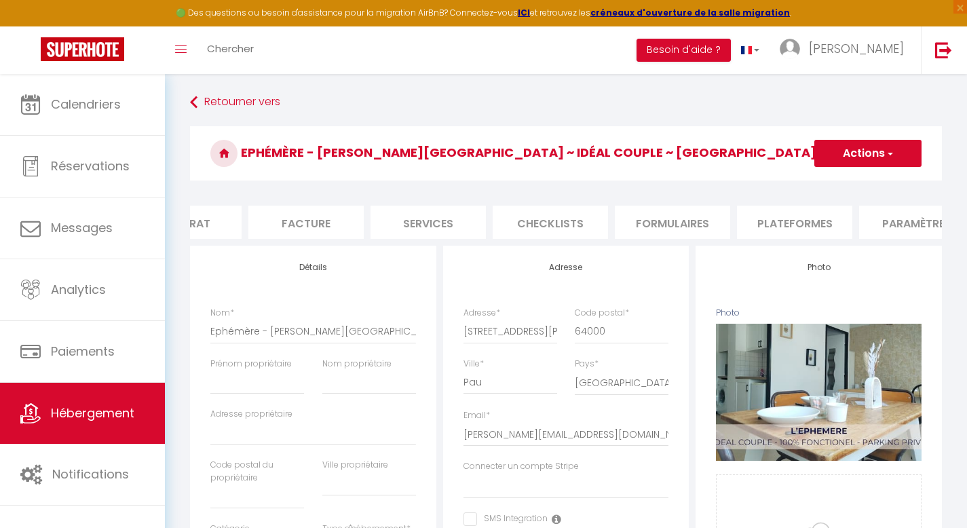
select select
checkbox input "false"
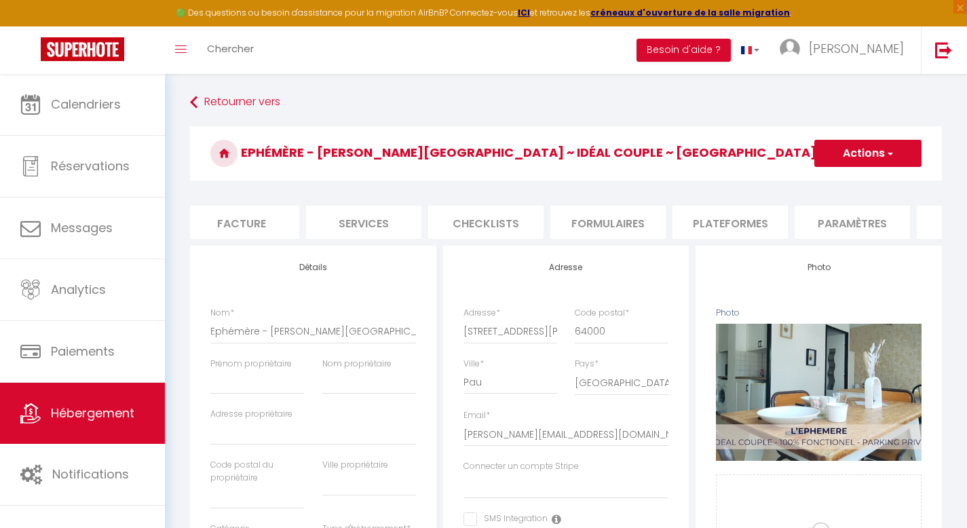
select select "270"
select select
select select "EUR"
select select
select select "18804-1185955400208003916"
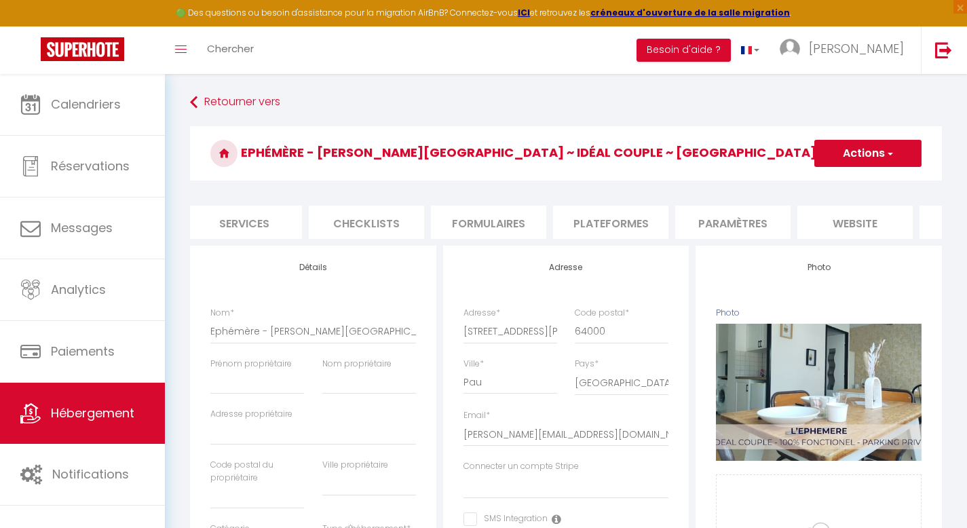
scroll to position [0, 371]
click at [602, 236] on li "Plateformes" at bounding box center [608, 222] width 115 height 33
select select
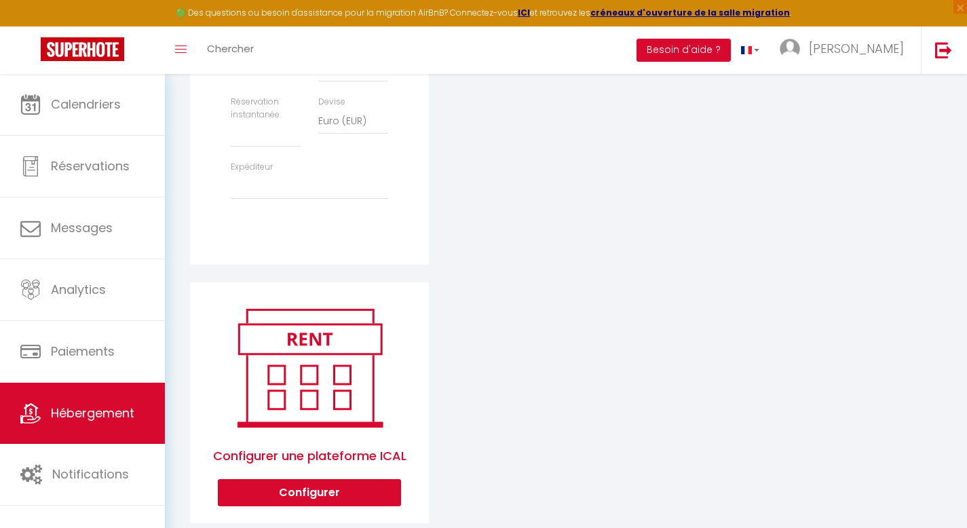
scroll to position [494, 0]
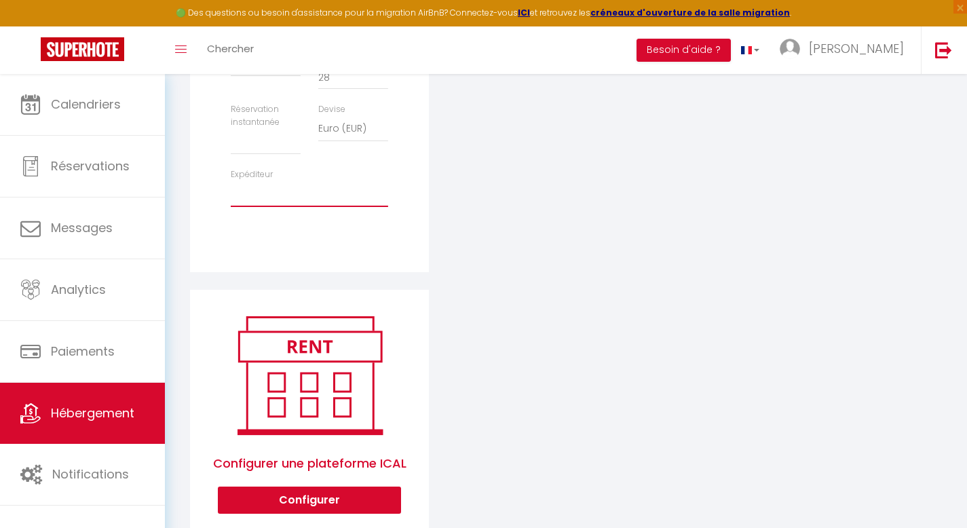
click at [293, 207] on select "[PERSON_NAME][EMAIL_ADDRESS][DOMAIN_NAME] [PERSON_NAME][EMAIL_ADDRESS][DOMAIN_N…" at bounding box center [309, 194] width 157 height 26
select select "6192"
select select
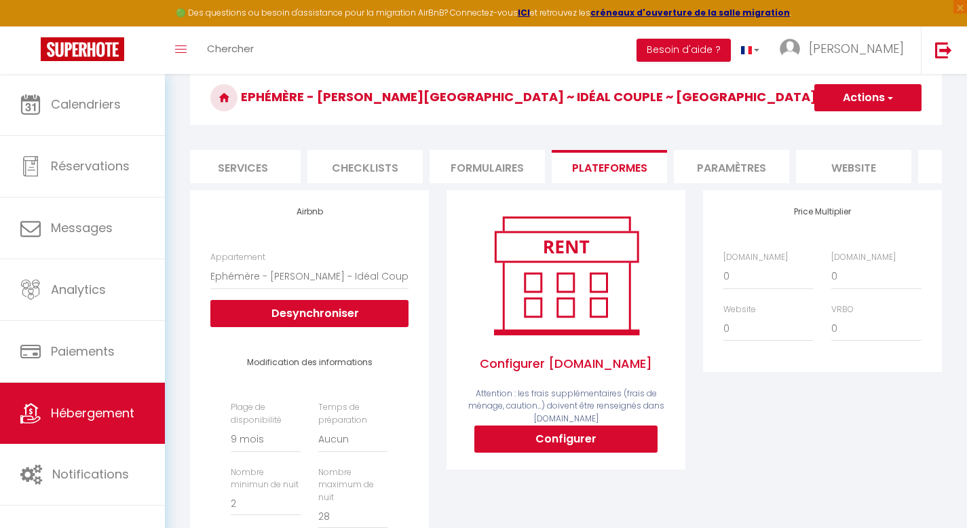
scroll to position [44, 0]
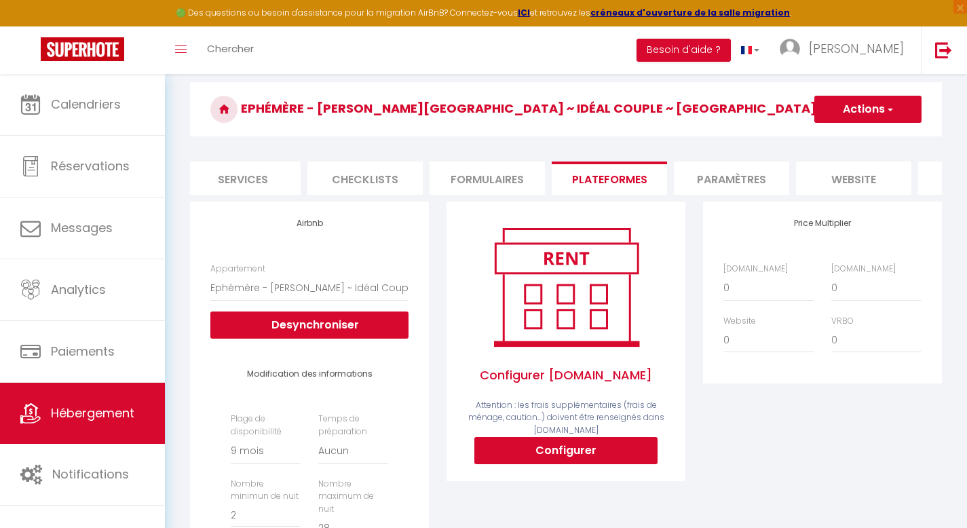
click at [878, 115] on button "Actions" at bounding box center [867, 109] width 107 height 27
click at [863, 136] on link "Enregistrer" at bounding box center [866, 139] width 107 height 18
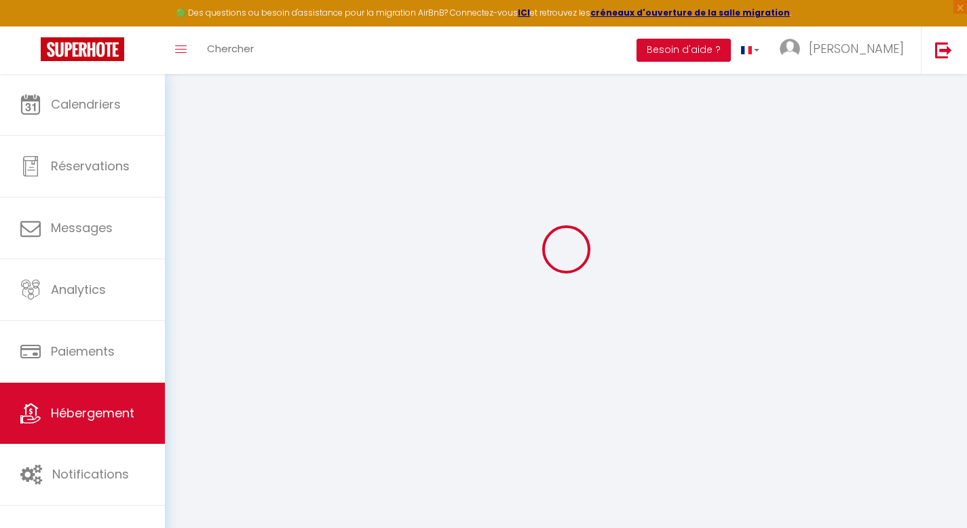
select select "270"
select select
select select "EUR"
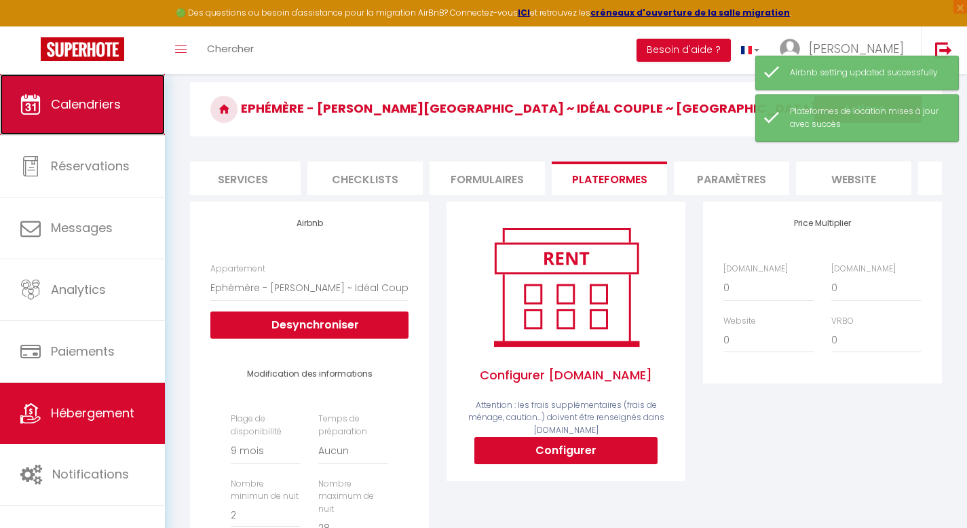
click at [91, 113] on link "Calendriers" at bounding box center [82, 104] width 165 height 61
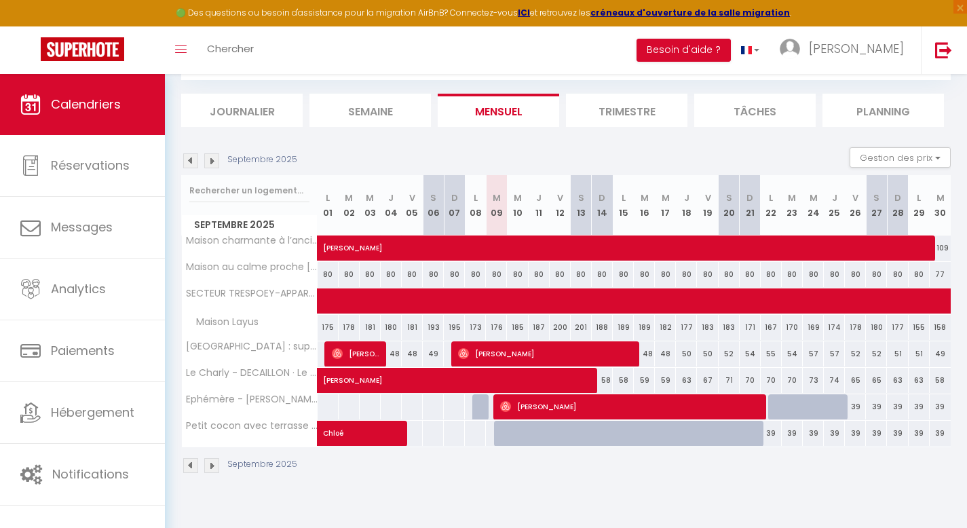
scroll to position [38, 0]
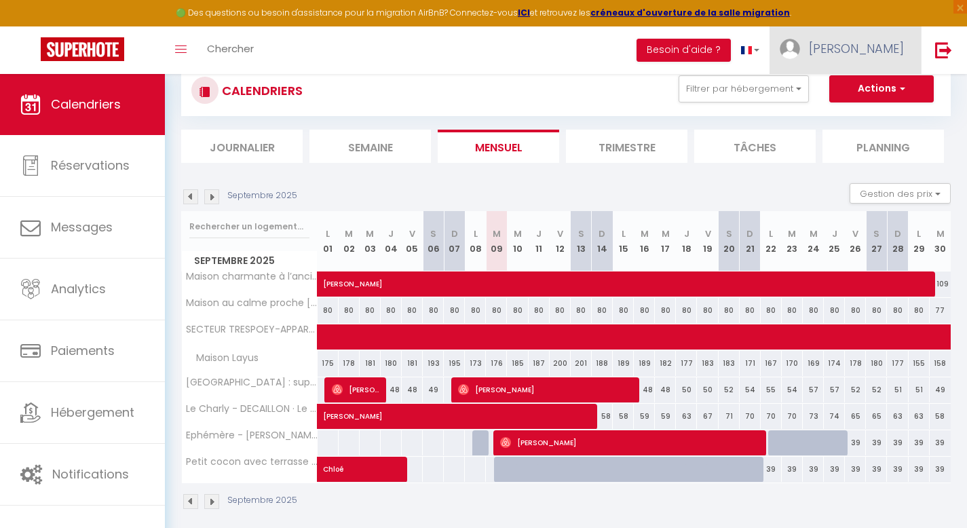
click at [865, 58] on link "[PERSON_NAME]" at bounding box center [844, 49] width 151 height 47
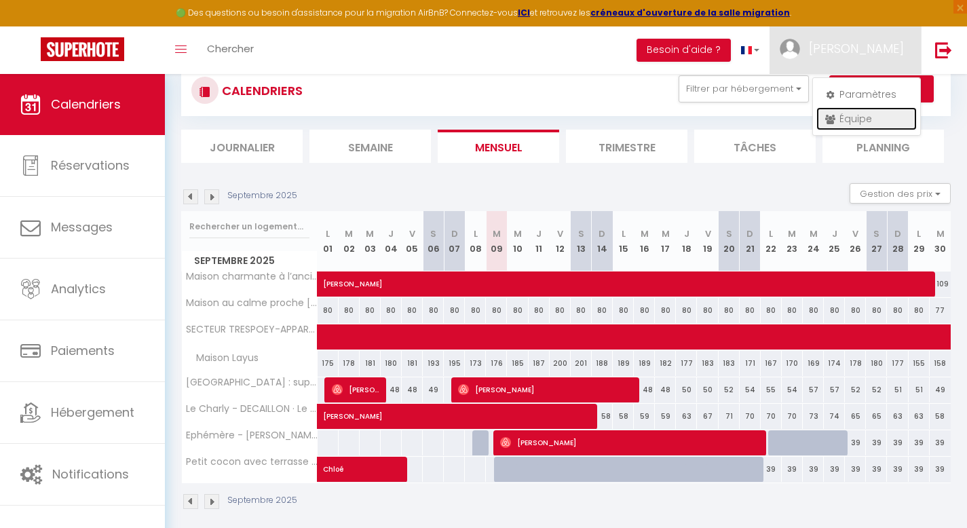
click at [851, 122] on link "Équipe" at bounding box center [866, 118] width 100 height 23
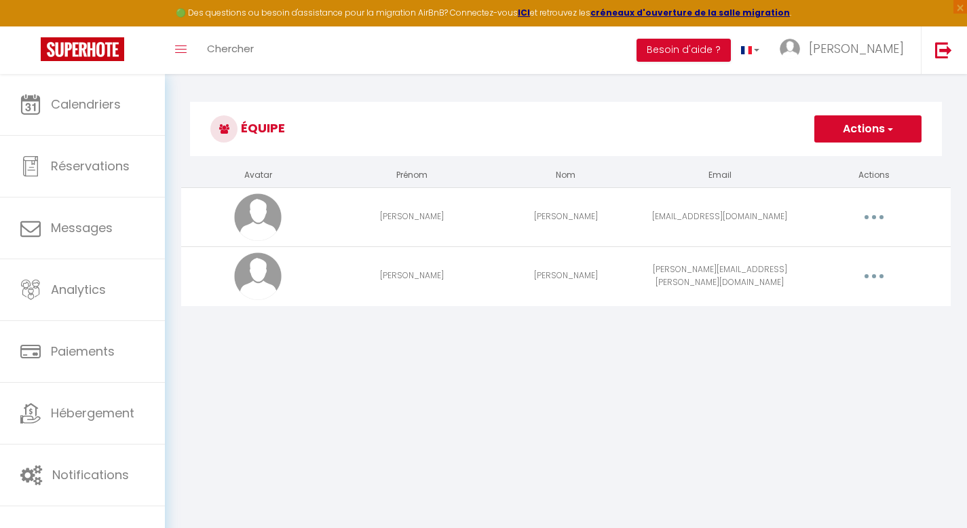
click at [870, 218] on button "button" at bounding box center [874, 217] width 38 height 22
click at [806, 250] on link "Editer" at bounding box center [838, 248] width 100 height 23
select select
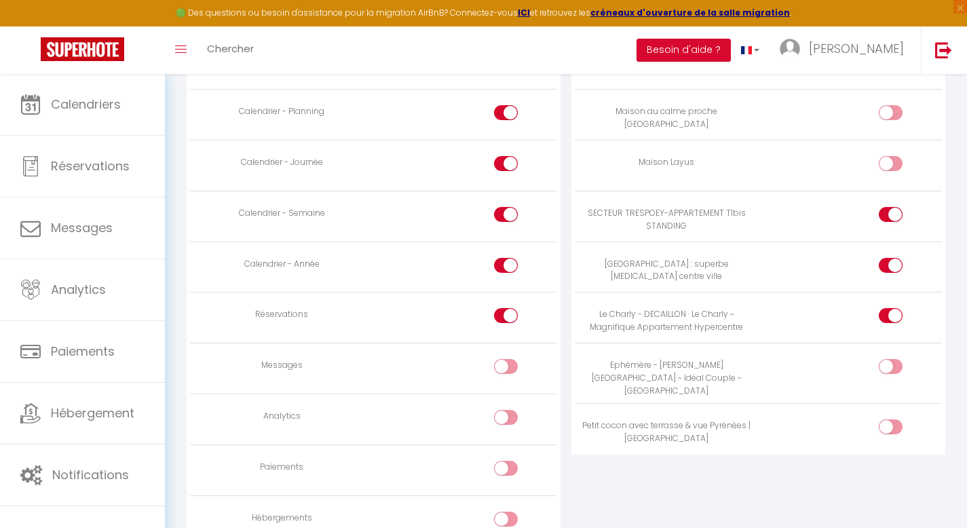
scroll to position [858, 0]
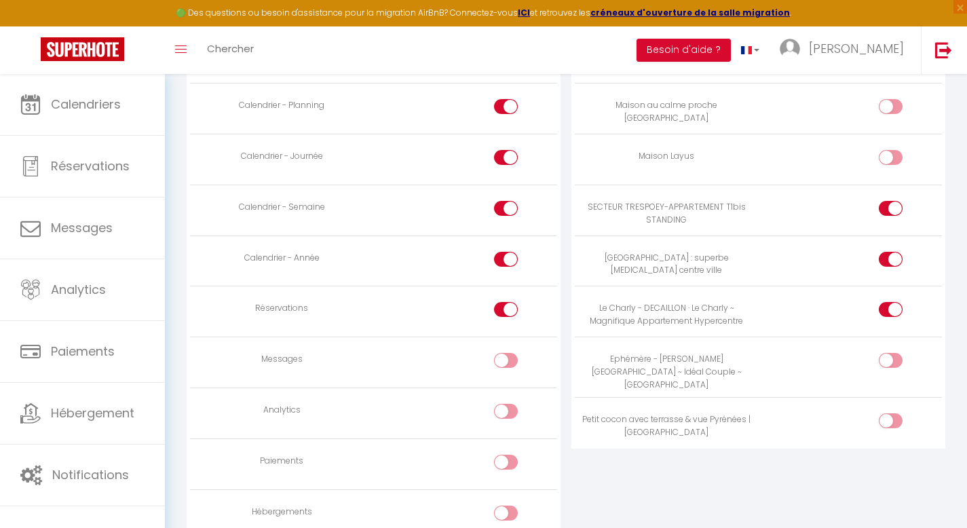
click at [897, 359] on input "checkbox" at bounding box center [902, 363] width 24 height 20
checkbox input "true"
click at [892, 414] on input "checkbox" at bounding box center [902, 423] width 24 height 20
checkbox input "true"
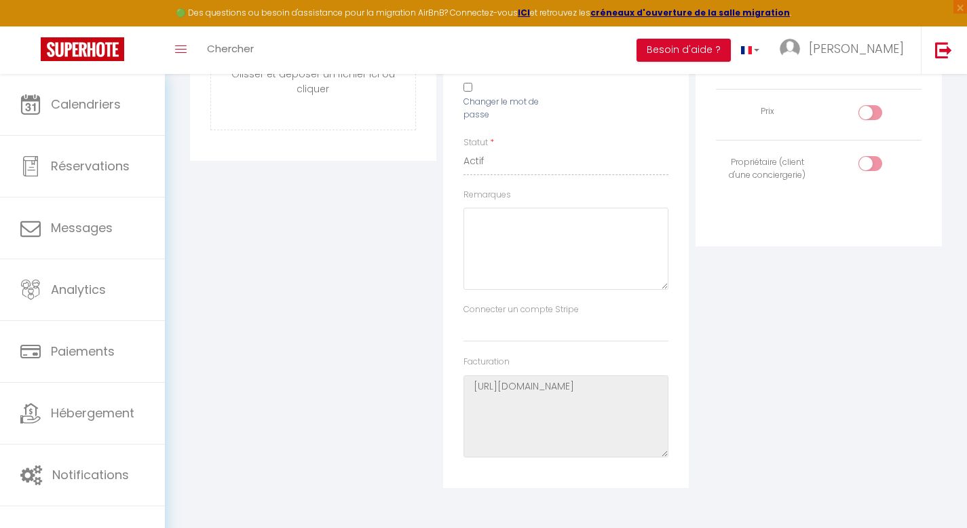
scroll to position [0, 0]
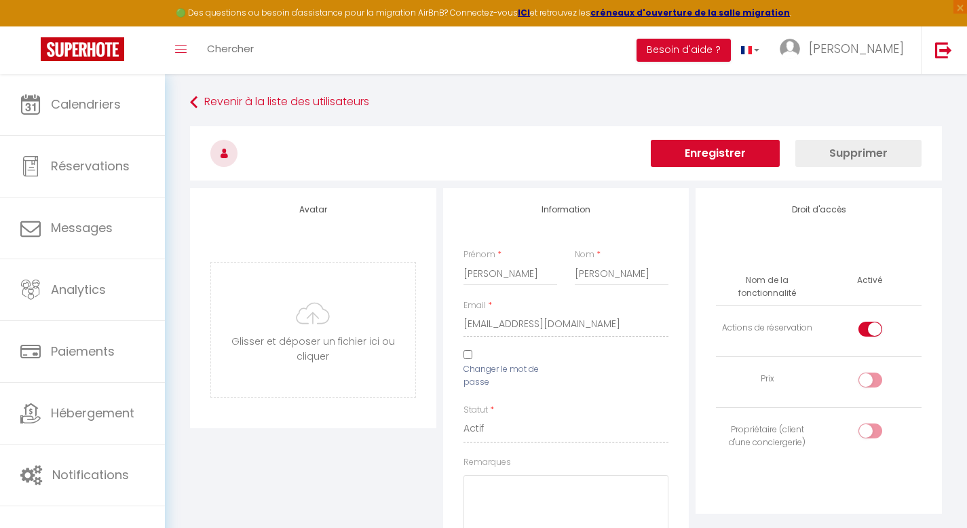
click at [687, 147] on button "Enregistrer" at bounding box center [714, 153] width 129 height 27
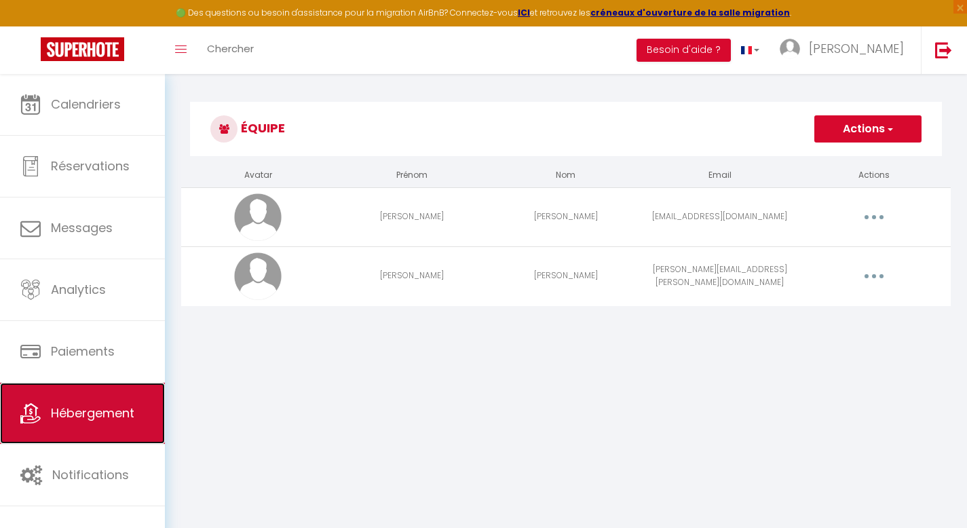
click at [98, 431] on link "Hébergement" at bounding box center [82, 413] width 165 height 61
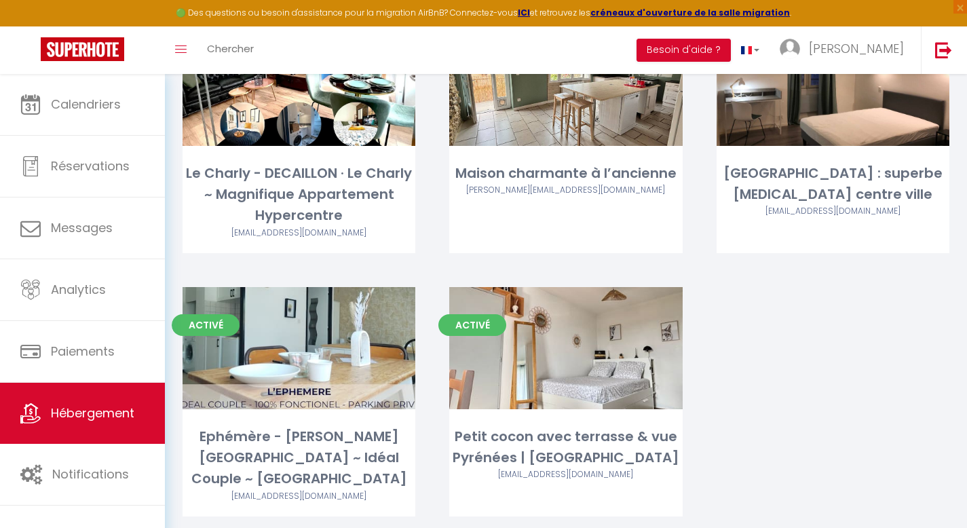
scroll to position [410, 0]
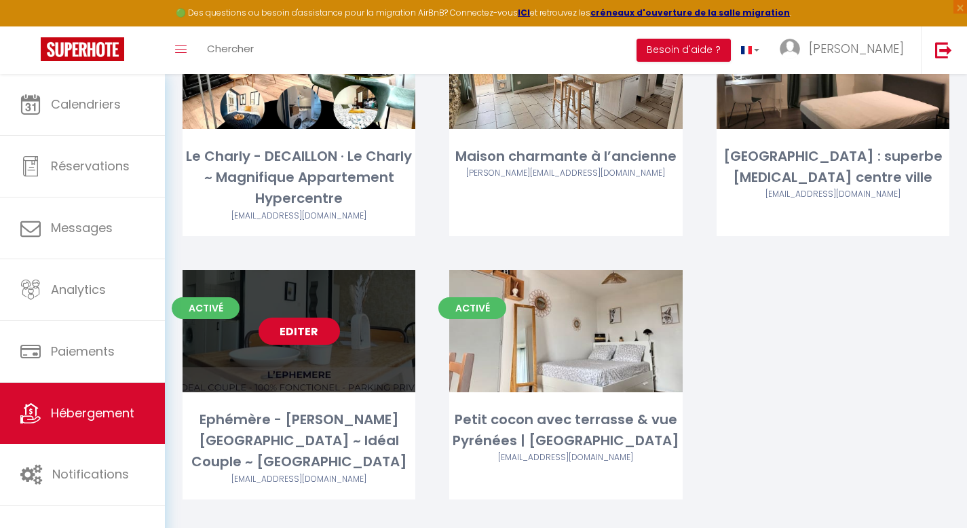
click at [300, 330] on link "Editer" at bounding box center [298, 330] width 81 height 27
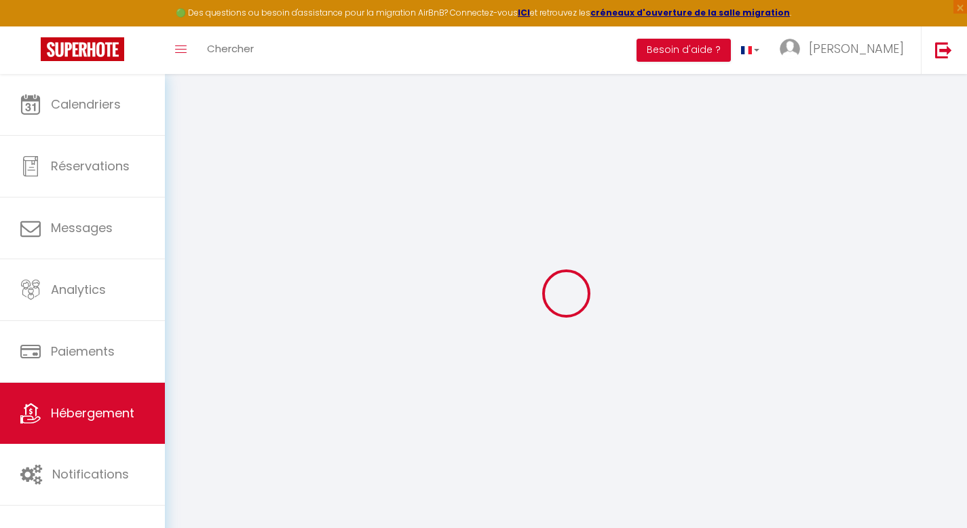
select select
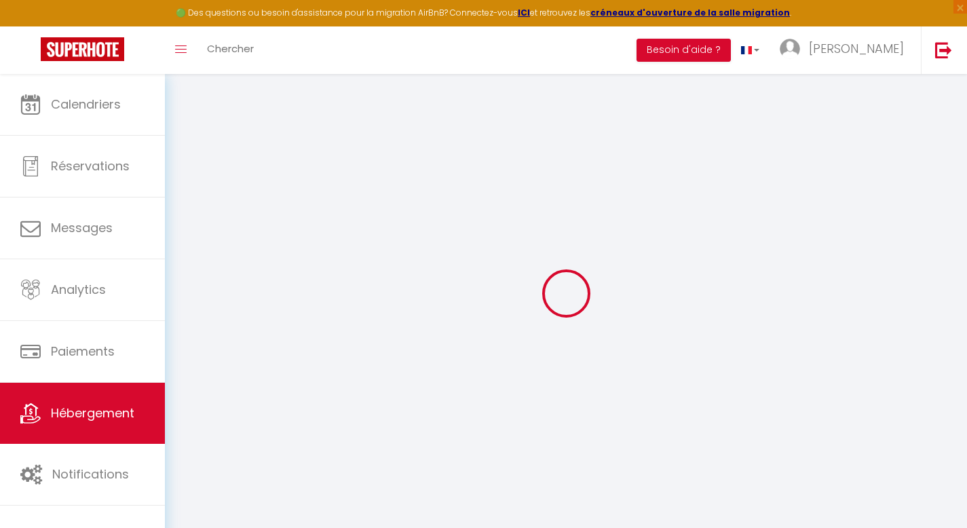
select select
checkbox input "false"
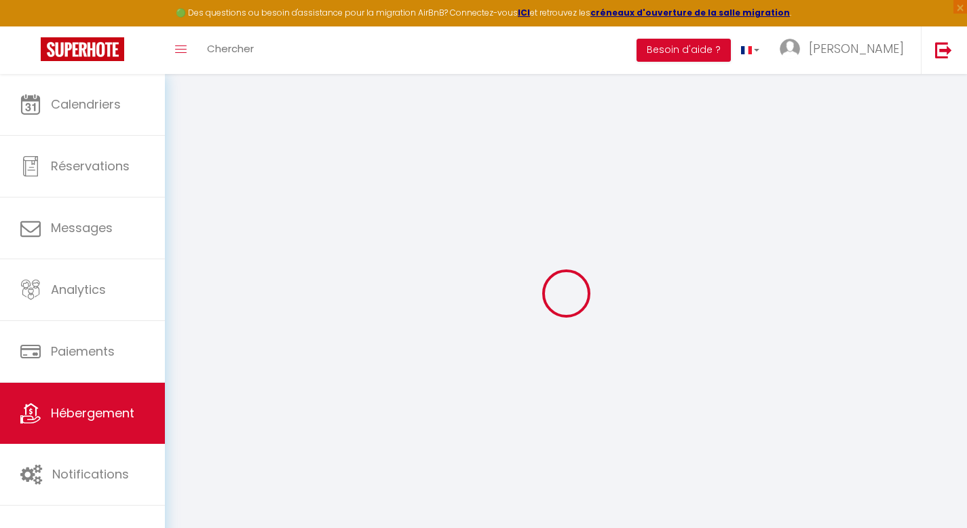
select select
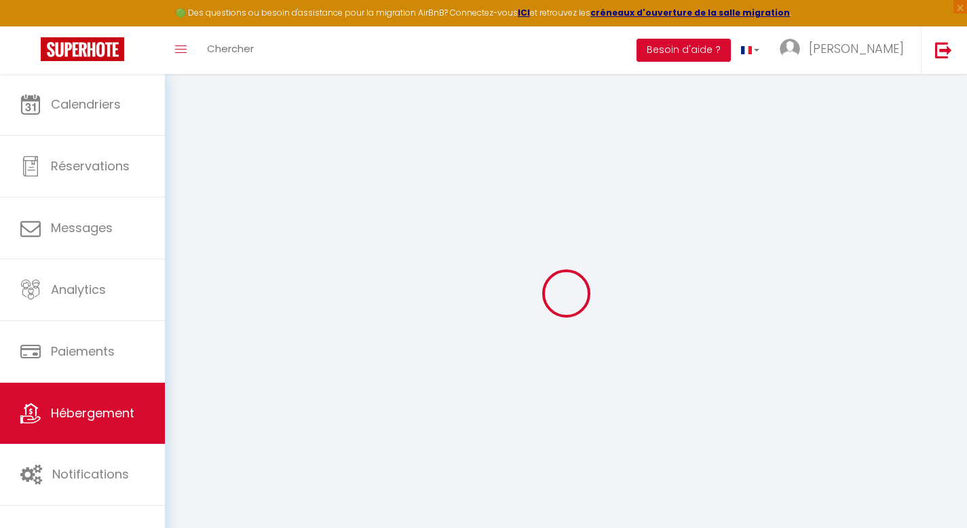
select select
checkbox input "false"
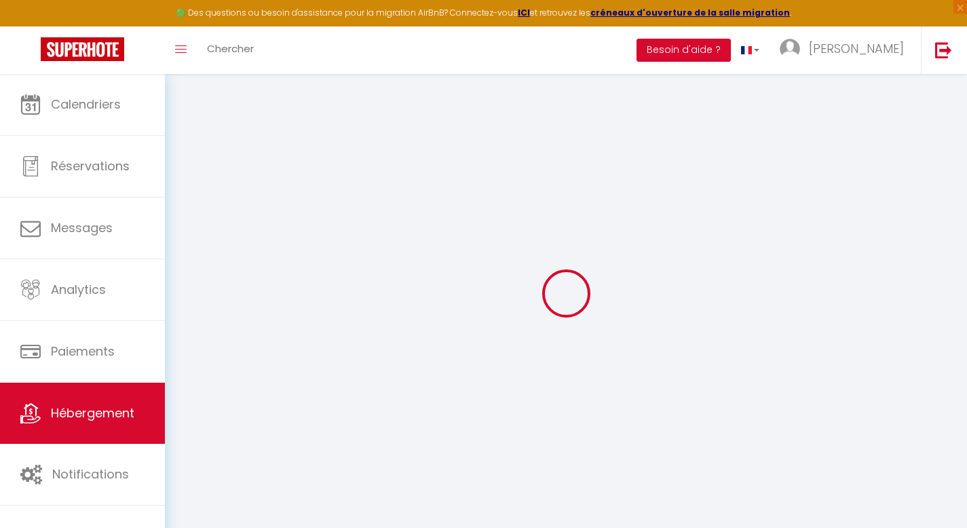
select select
checkbox input "false"
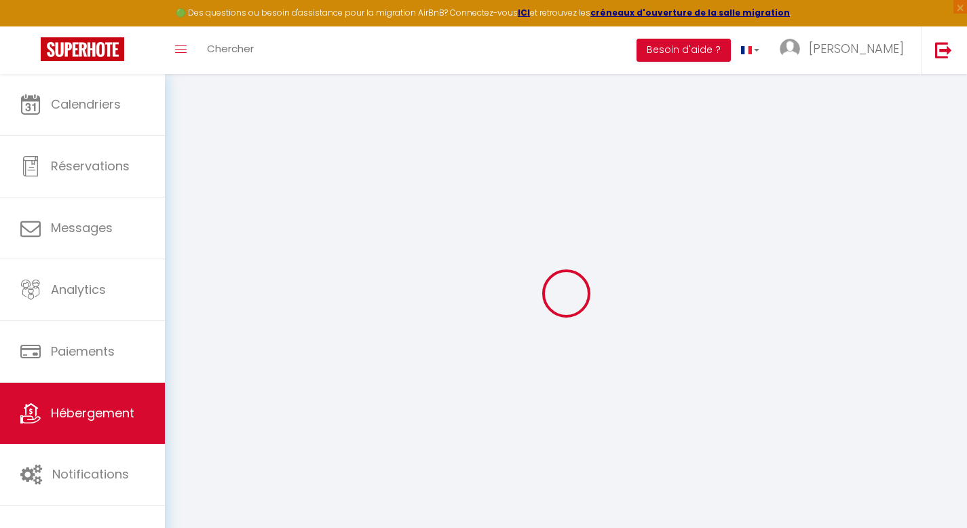
select select "16:00"
select select "23:45"
select select "10:00"
select select "30"
select select "120"
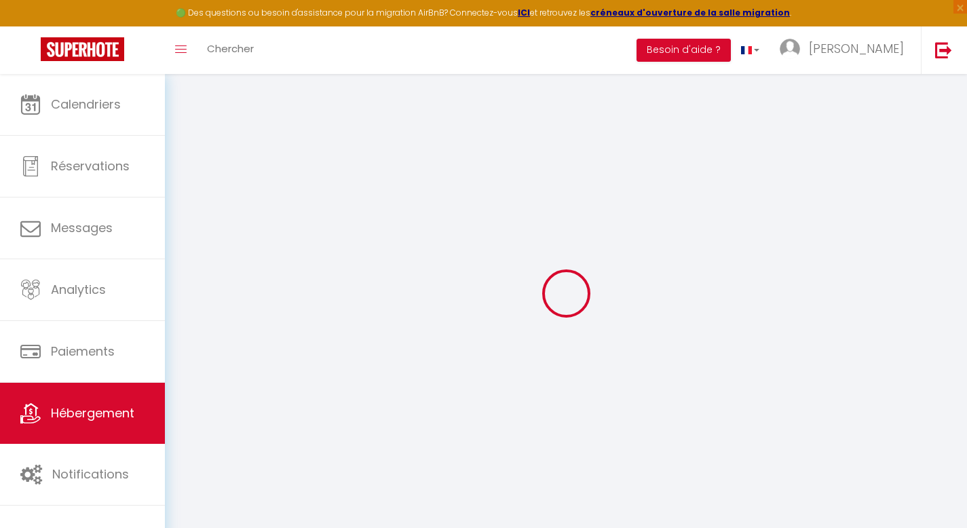
select select
checkbox input "false"
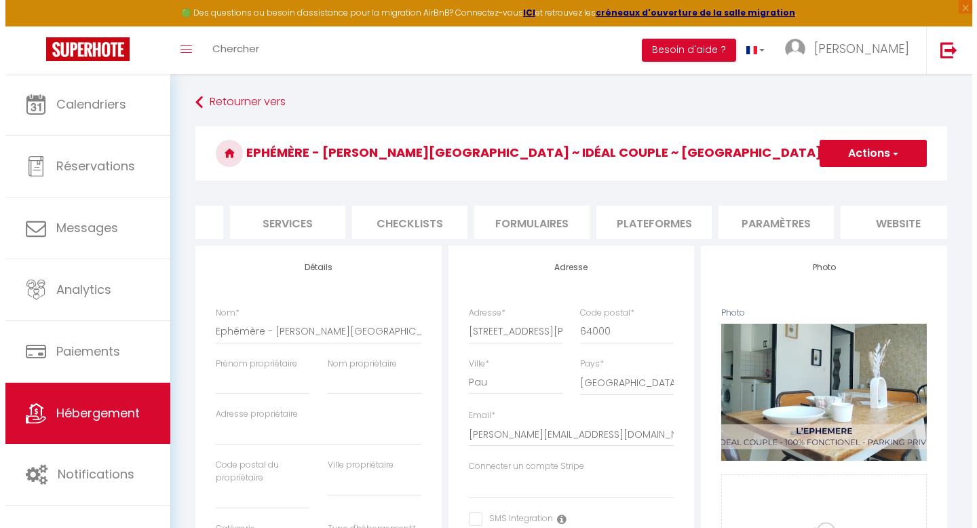
scroll to position [0, 334]
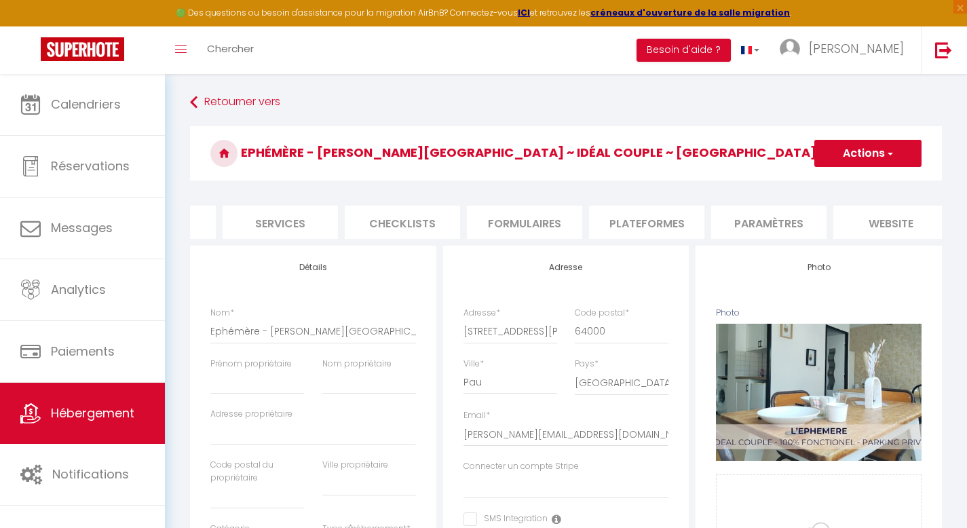
click at [673, 231] on li "Plateformes" at bounding box center [646, 222] width 115 height 33
select select
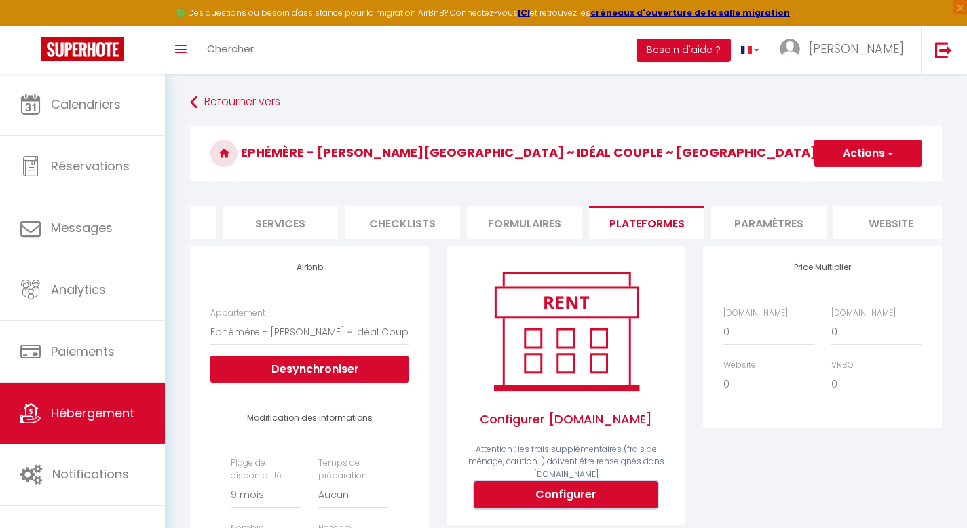
click at [544, 497] on button "Configurer" at bounding box center [565, 494] width 183 height 27
select select
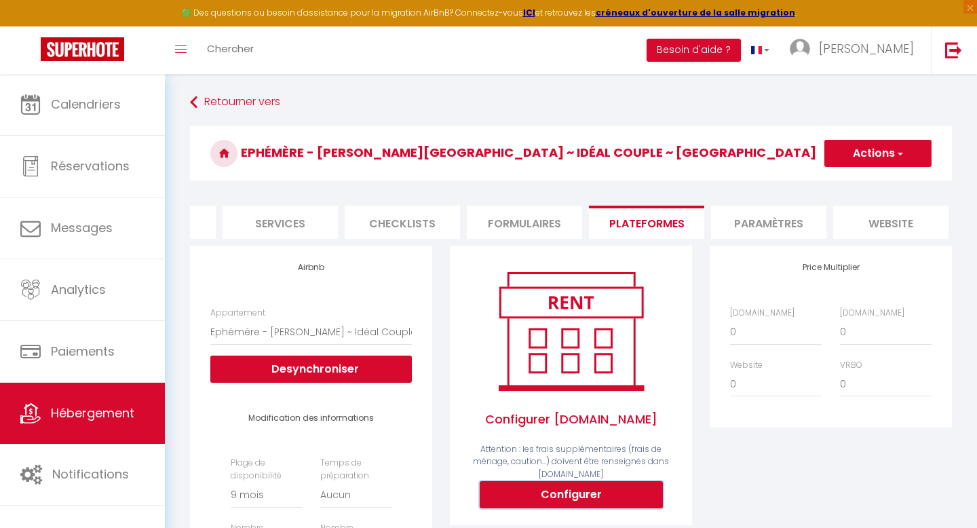
type input "[EMAIL_ADDRESS][DOMAIN_NAME]"
type input "[PERSON_NAME][EMAIL_ADDRESS][DOMAIN_NAME]"
select select
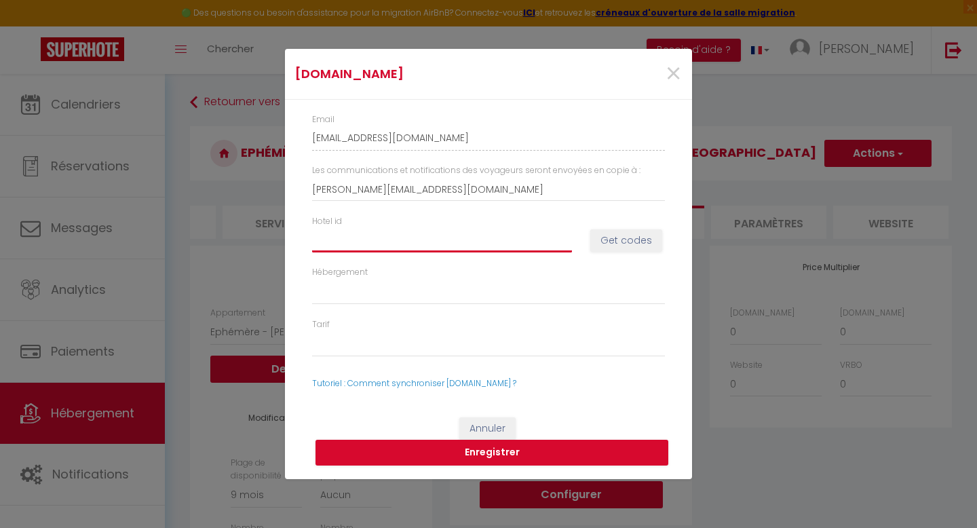
click at [374, 234] on input "Hotel id" at bounding box center [442, 240] width 260 height 24
paste input "[URL][DOMAIN_NAME][DOMAIN_NAME]"
type input "[URL][DOMAIN_NAME][DOMAIN_NAME]"
select select
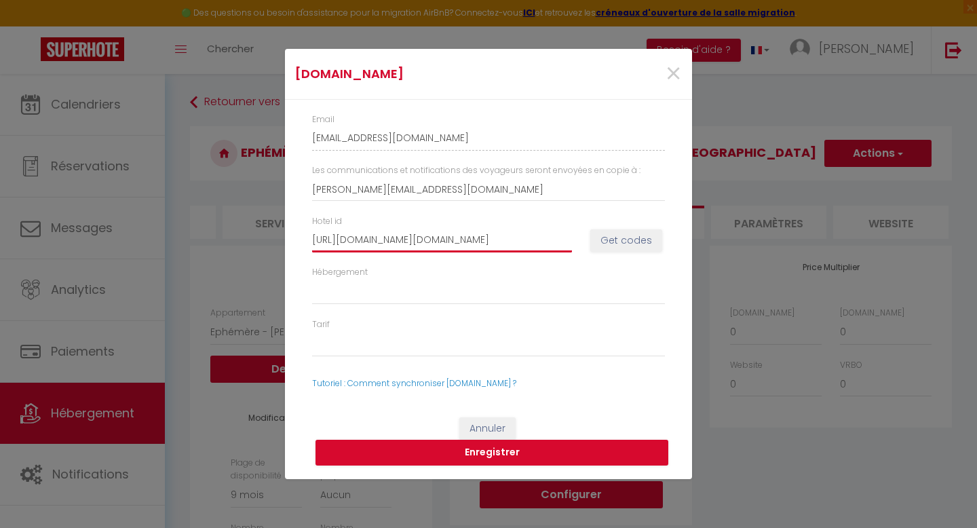
select select
type input "[URL][DOMAIN_NAME][DOMAIN_NAME]"
select select
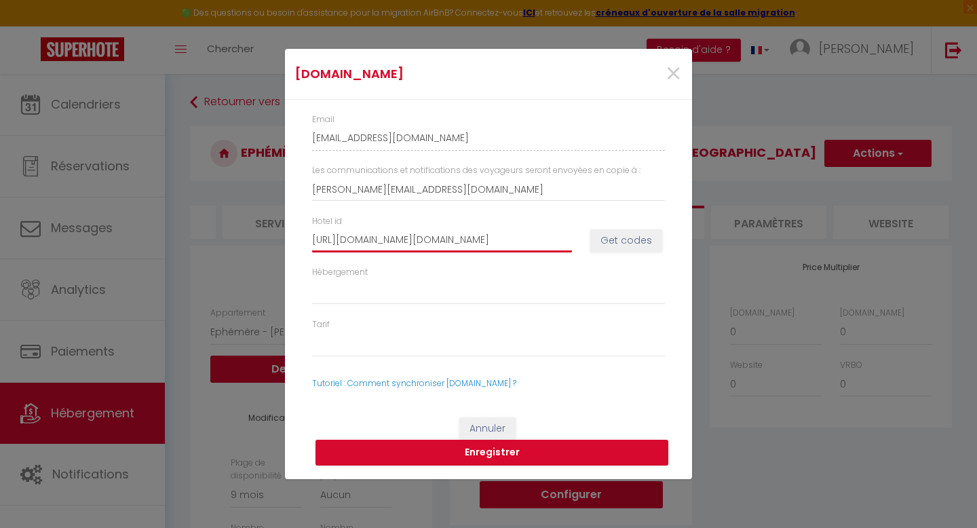
select select
type input "[URL][DOMAIN_NAME][DOMAIN_NAME]"
select select
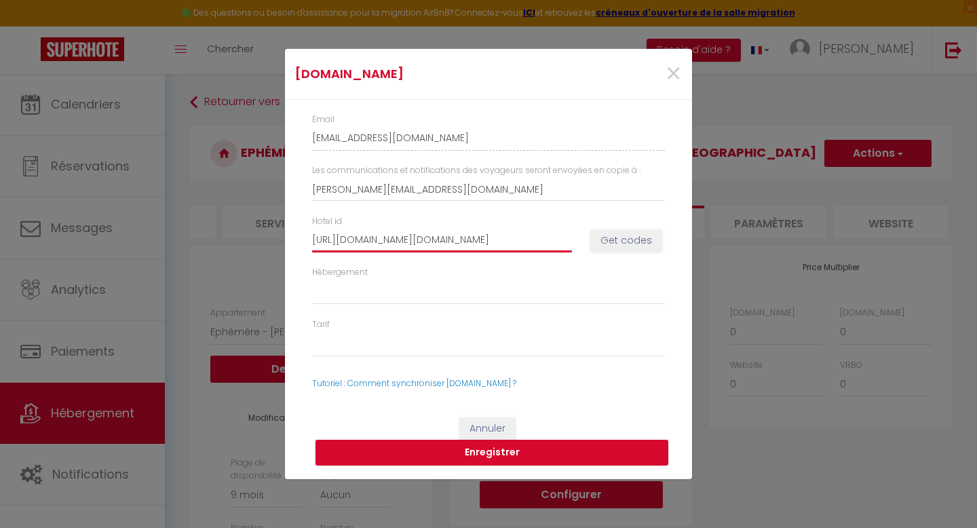
type input "[URL][DOMAIN_NAME][DOMAIN_NAME]"
select select
type input "[URL][DOMAIN_NAME][DOMAIN_NAME]"
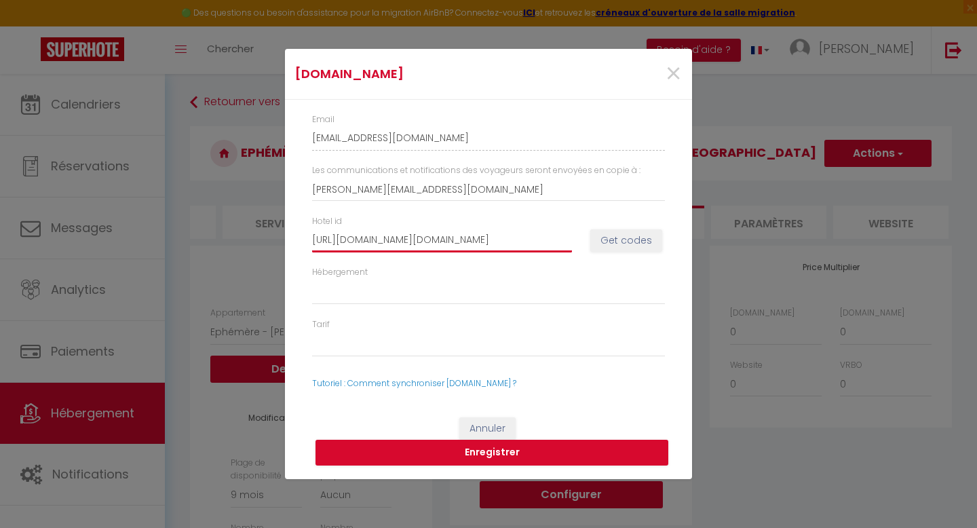
select select
type input "[URL][DOMAIN_NAME][DOMAIN_NAME]"
select select
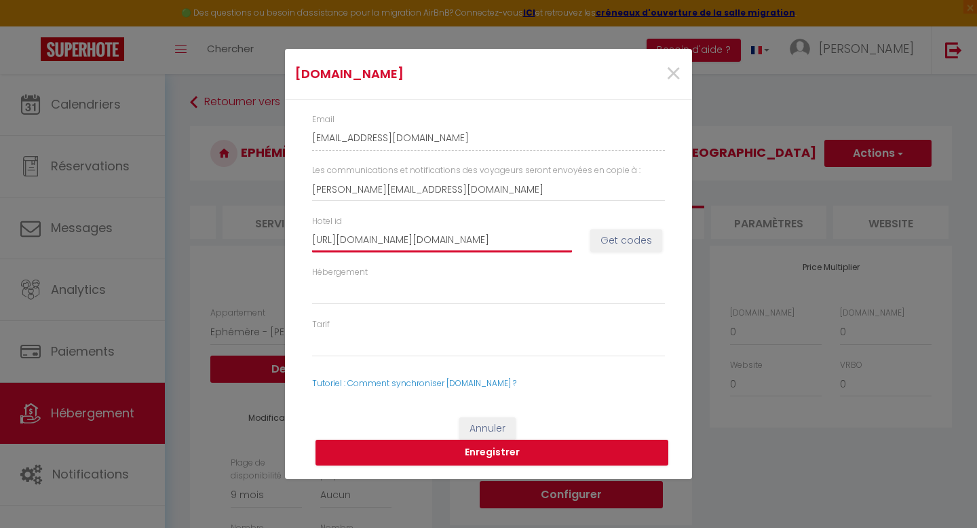
select select
click at [328, 242] on input "[URL][DOMAIN_NAME]" at bounding box center [442, 240] width 260 height 24
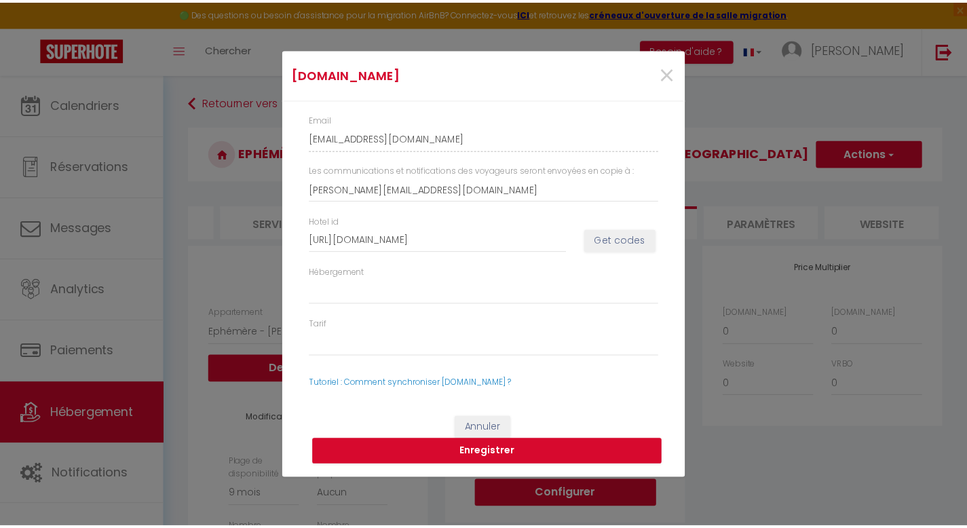
scroll to position [0, 0]
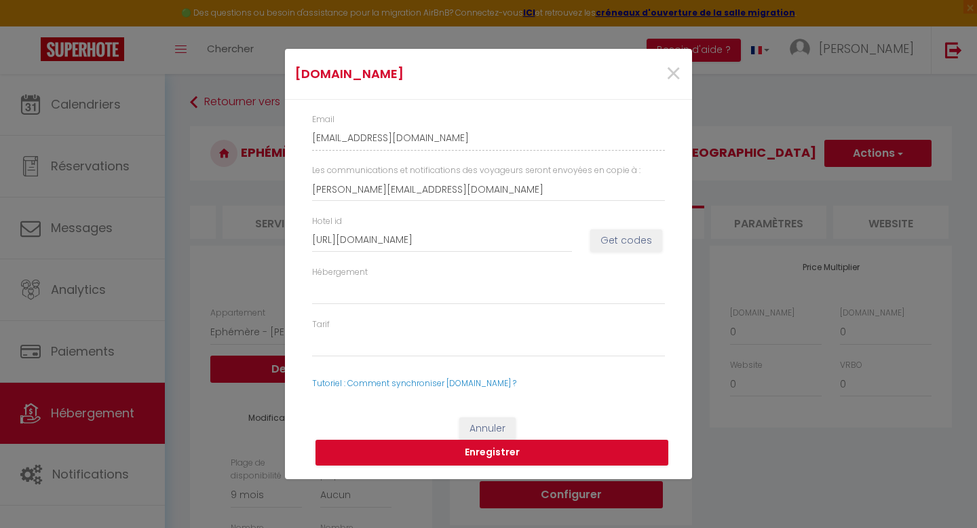
drag, startPoint x: 309, startPoint y: 237, endPoint x: 478, endPoint y: 264, distance: 170.9
click at [478, 264] on div "Hotel id [URL][DOMAIN_NAME] Get codes" at bounding box center [488, 240] width 370 height 51
click at [404, 291] on select "Hébergement" at bounding box center [488, 292] width 353 height 26
click at [494, 428] on button "Annuler" at bounding box center [487, 428] width 56 height 23
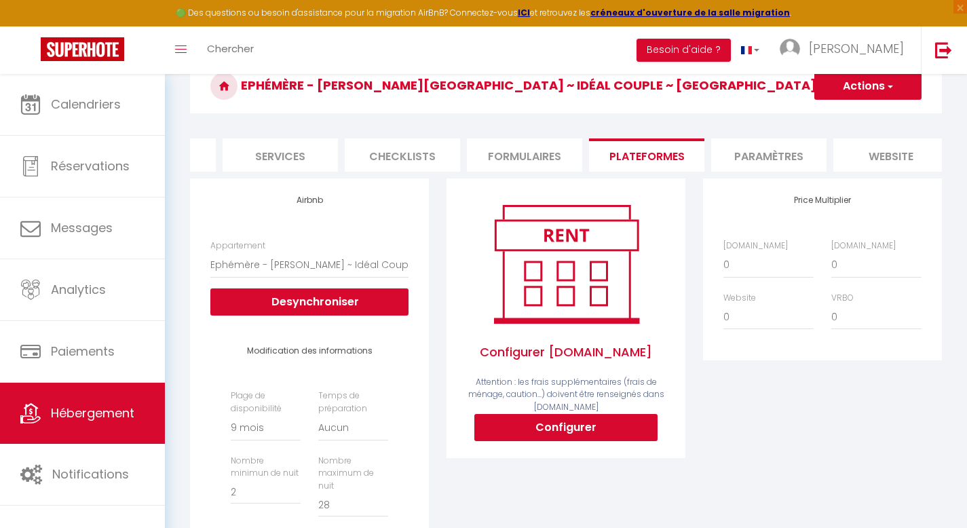
scroll to position [83, 0]
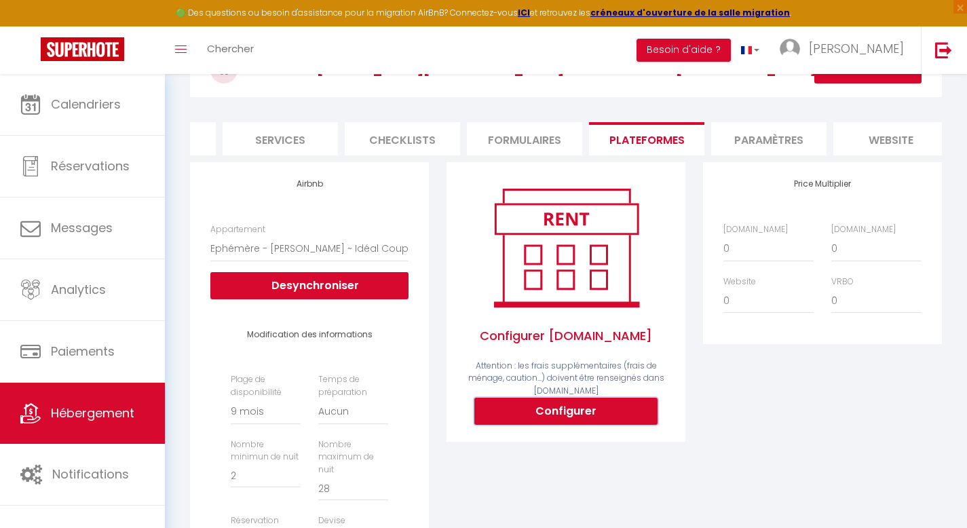
click at [569, 424] on button "Configurer" at bounding box center [565, 410] width 183 height 27
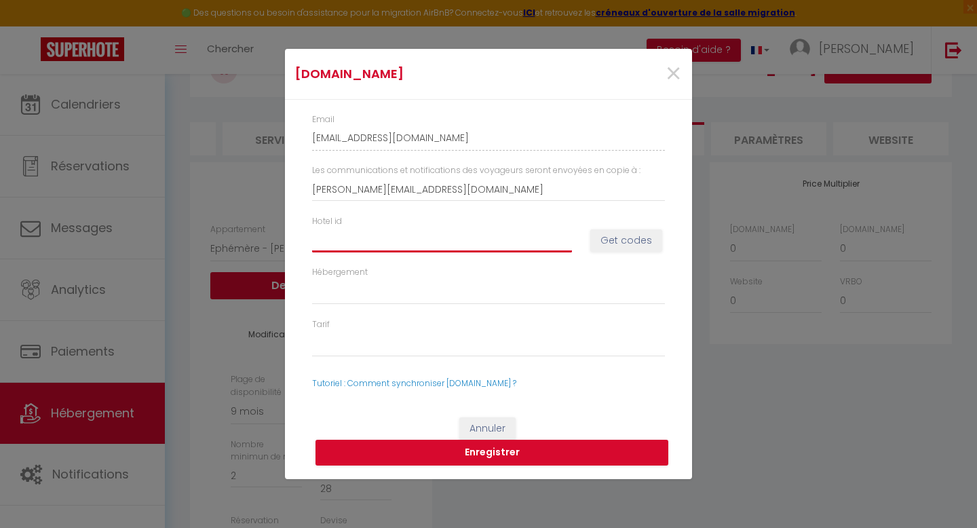
click at [399, 243] on input "Hotel id" at bounding box center [442, 240] width 260 height 24
click at [328, 243] on input "Hotel id" at bounding box center [442, 240] width 260 height 24
paste input "12498772"
click at [618, 242] on button "Get codes" at bounding box center [626, 240] width 72 height 23
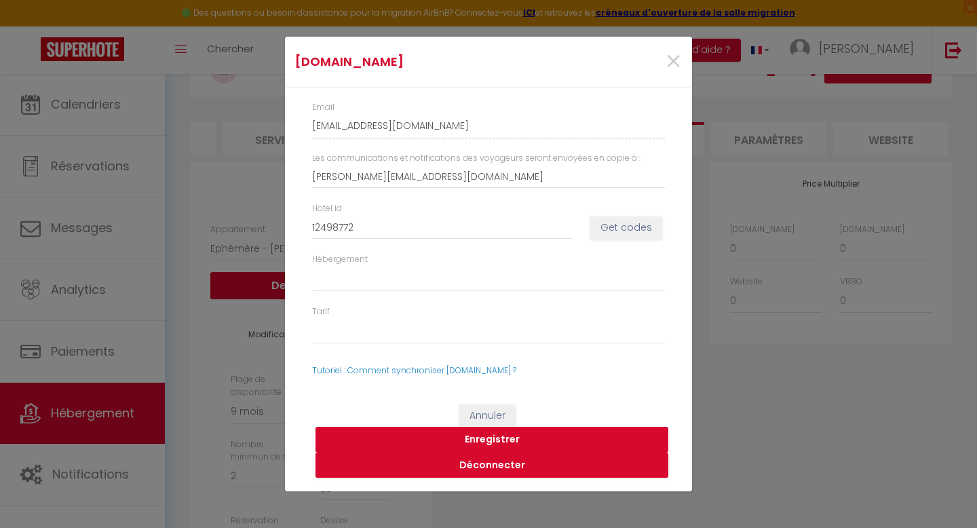
click at [497, 437] on button "Enregistrer" at bounding box center [491, 440] width 353 height 26
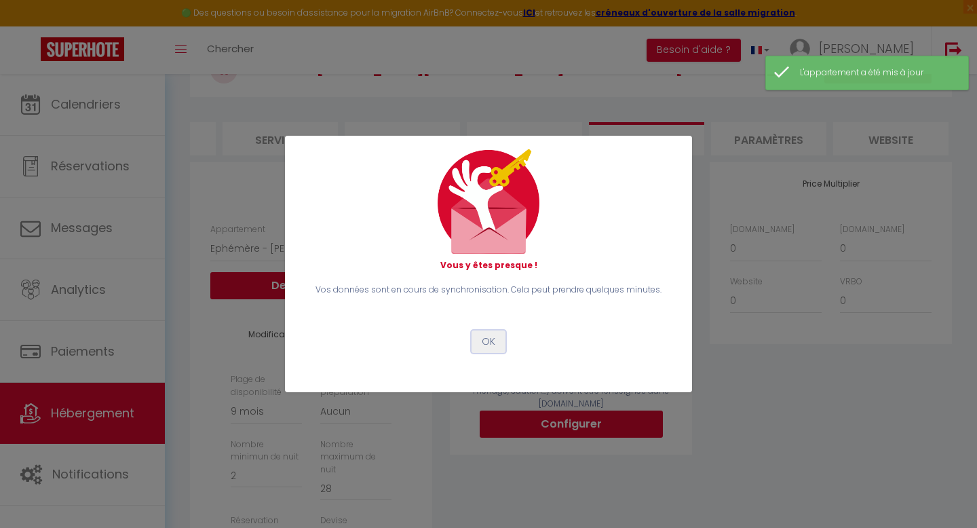
click at [489, 345] on button "OK" at bounding box center [488, 341] width 34 height 23
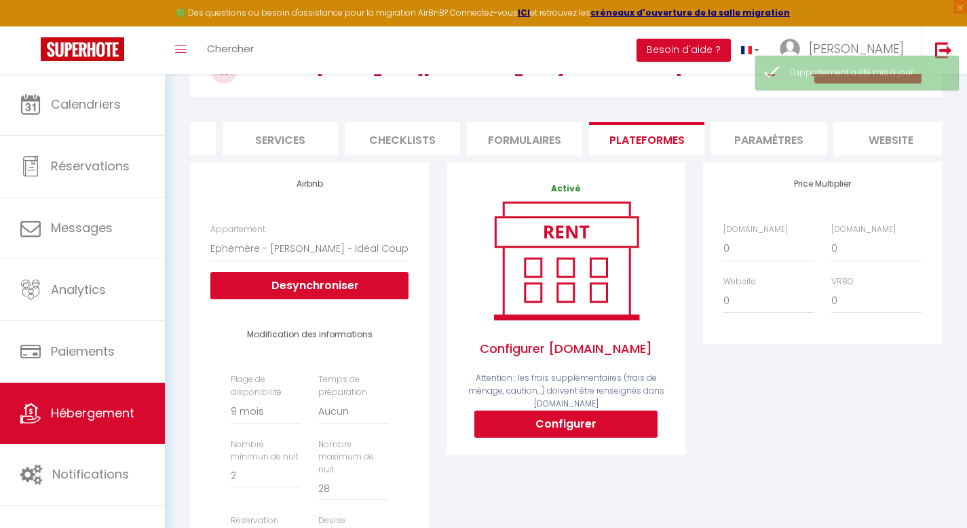
scroll to position [0, 0]
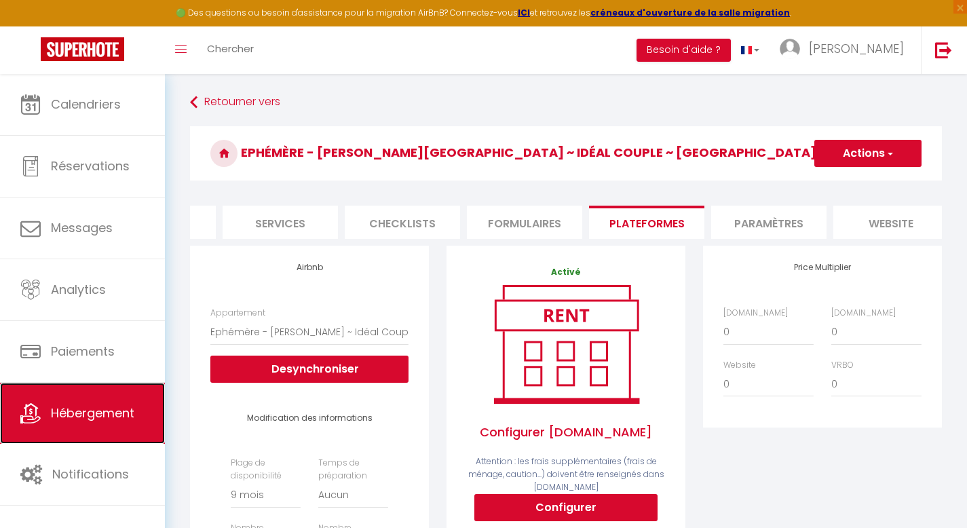
click at [95, 408] on span "Hébergement" at bounding box center [92, 412] width 83 height 17
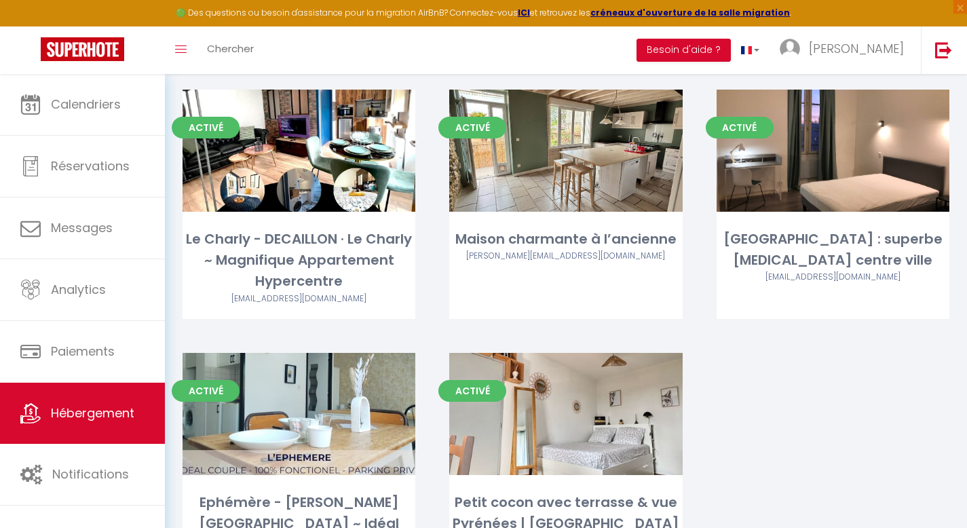
scroll to position [410, 0]
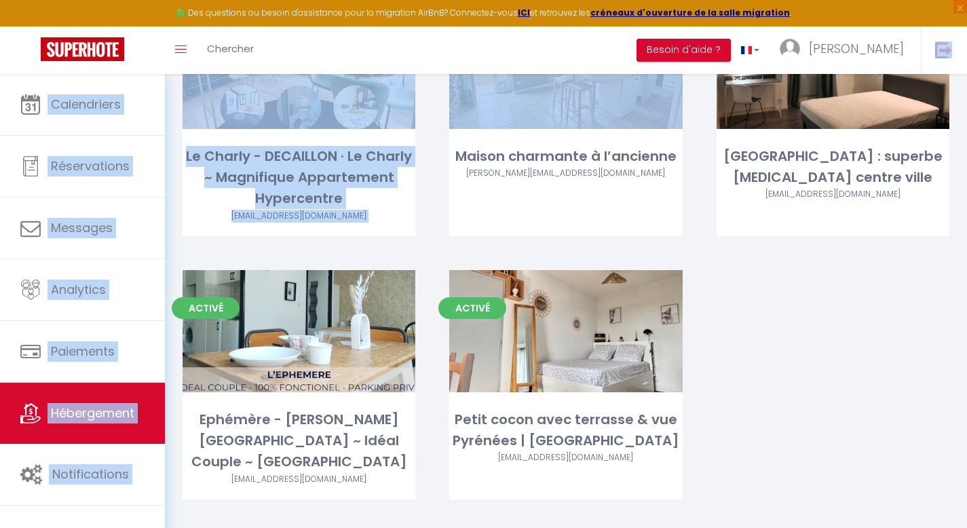
drag, startPoint x: 488, startPoint y: 138, endPoint x: 378, endPoint y: 52, distance: 140.2
click at [370, 50] on div "Toggle menubar Chercher BUTTON Besoin d'aide ? [PERSON_NAME] Équipe" at bounding box center [527, 49] width 858 height 47
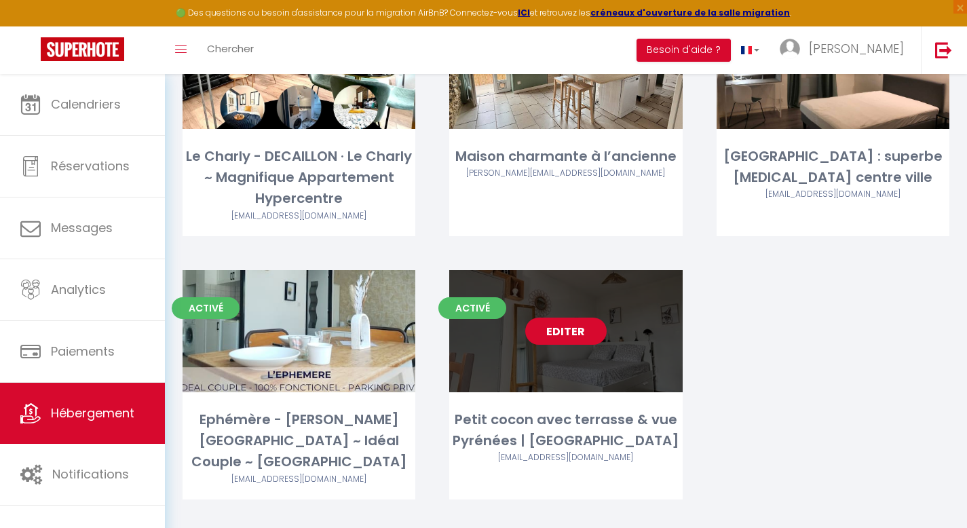
click at [581, 336] on link "Editer" at bounding box center [565, 330] width 81 height 27
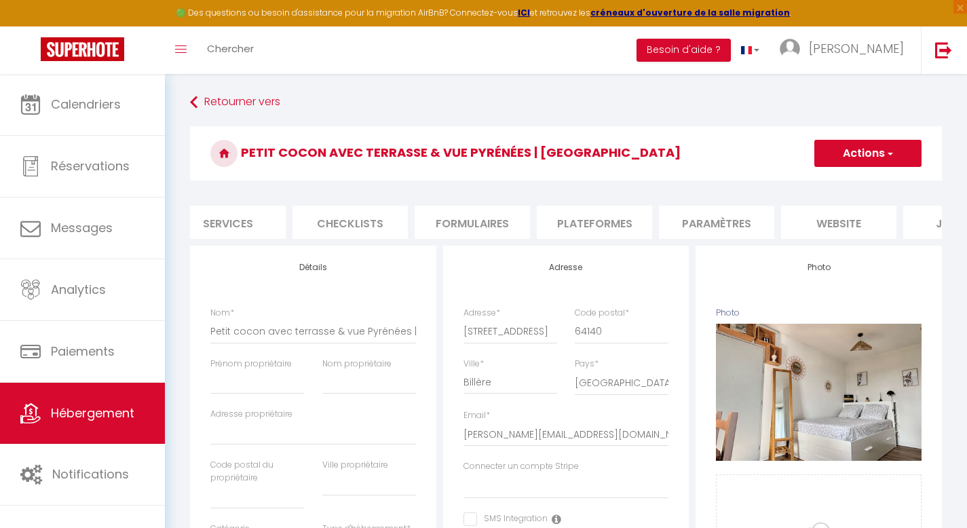
scroll to position [0, 387]
click at [581, 225] on li "Plateformes" at bounding box center [593, 222] width 115 height 33
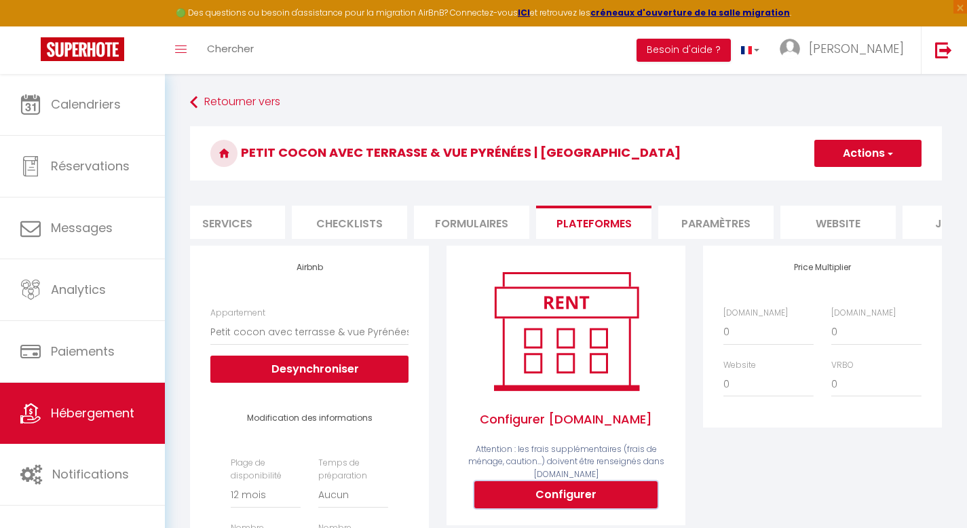
click at [558, 508] on button "Configurer" at bounding box center [565, 494] width 183 height 27
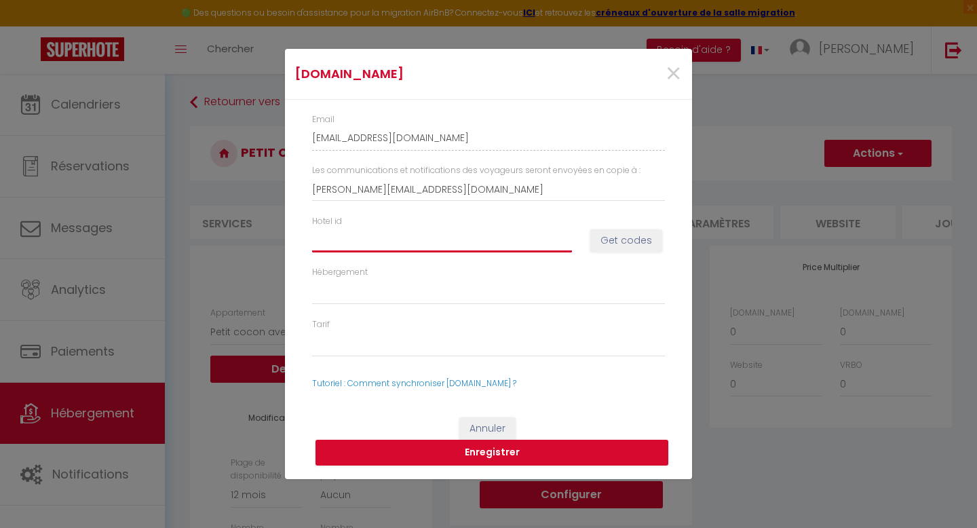
click at [463, 237] on input "Hotel id" at bounding box center [442, 240] width 260 height 24
paste input "14374371"
click at [635, 243] on button "Get codes" at bounding box center [626, 240] width 72 height 23
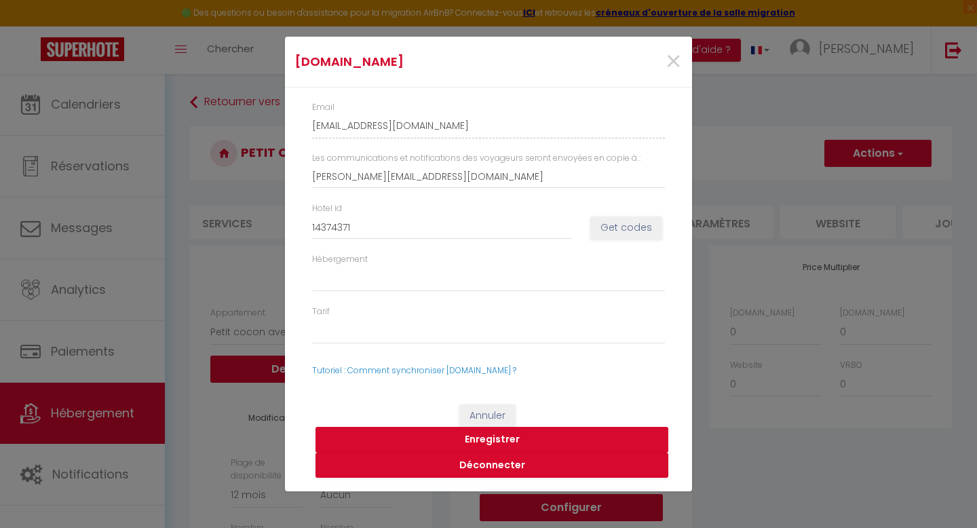
click at [507, 438] on button "Enregistrer" at bounding box center [491, 440] width 353 height 26
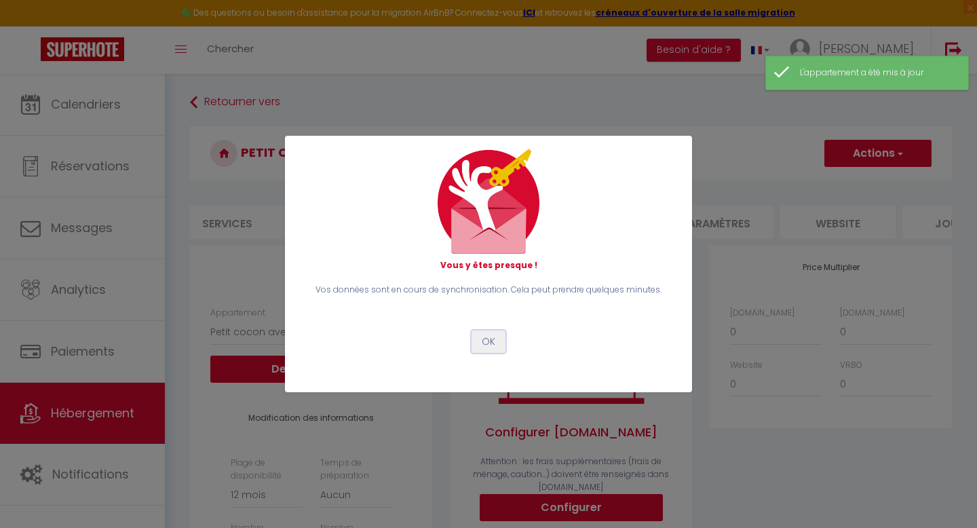
click at [492, 332] on button "OK" at bounding box center [488, 341] width 34 height 23
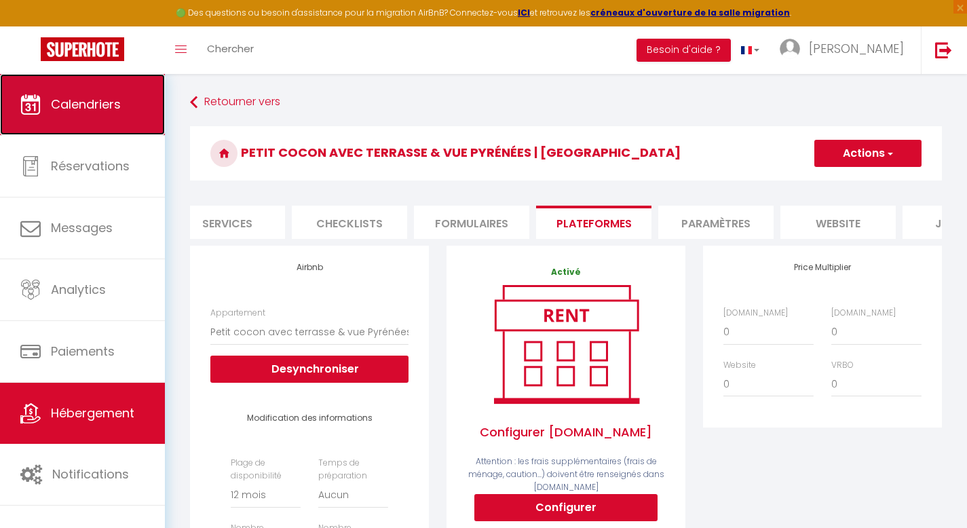
click at [113, 111] on span "Calendriers" at bounding box center [86, 104] width 70 height 17
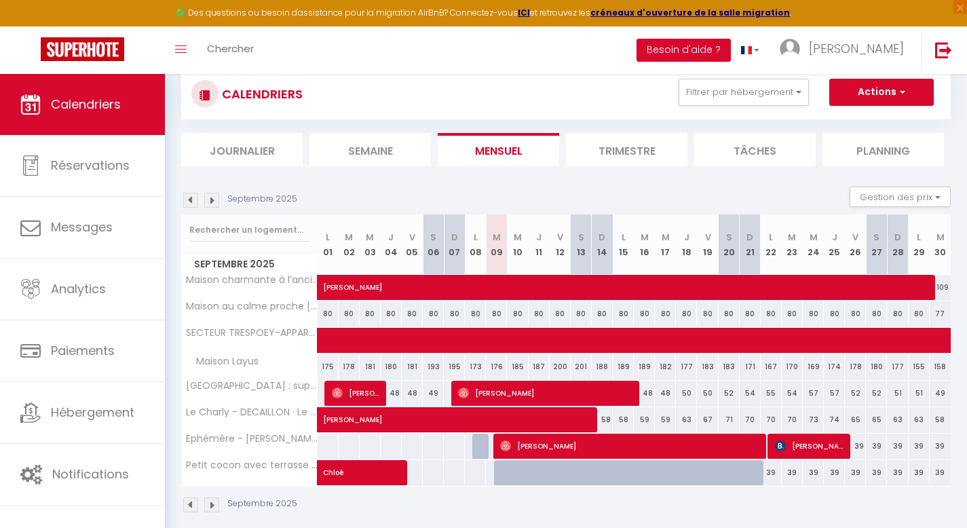
scroll to position [74, 0]
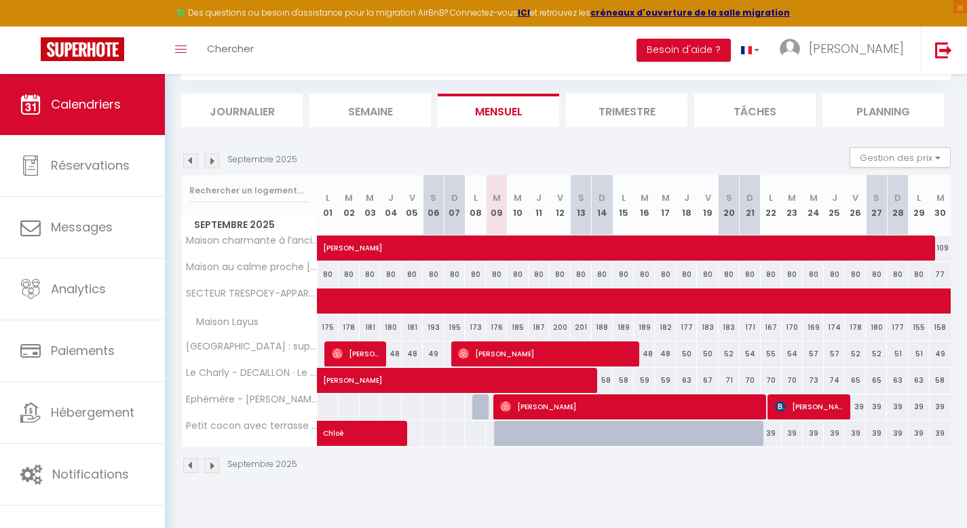
click at [190, 161] on img at bounding box center [190, 160] width 15 height 15
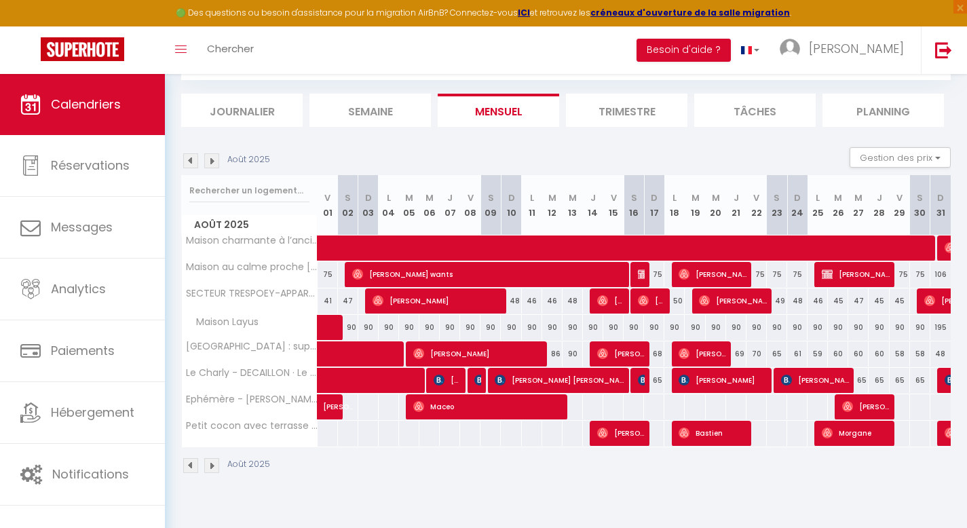
click at [193, 160] on img at bounding box center [190, 160] width 15 height 15
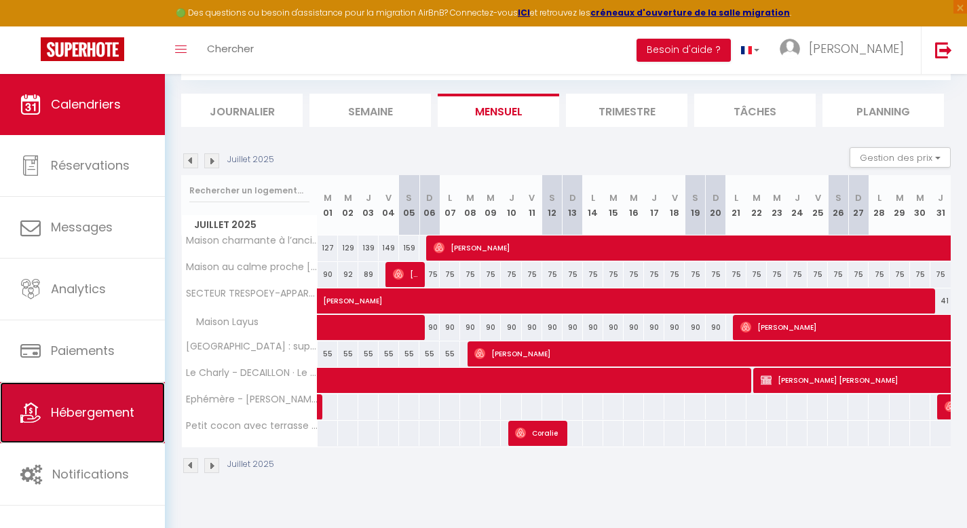
click at [106, 399] on link "Hébergement" at bounding box center [82, 412] width 165 height 61
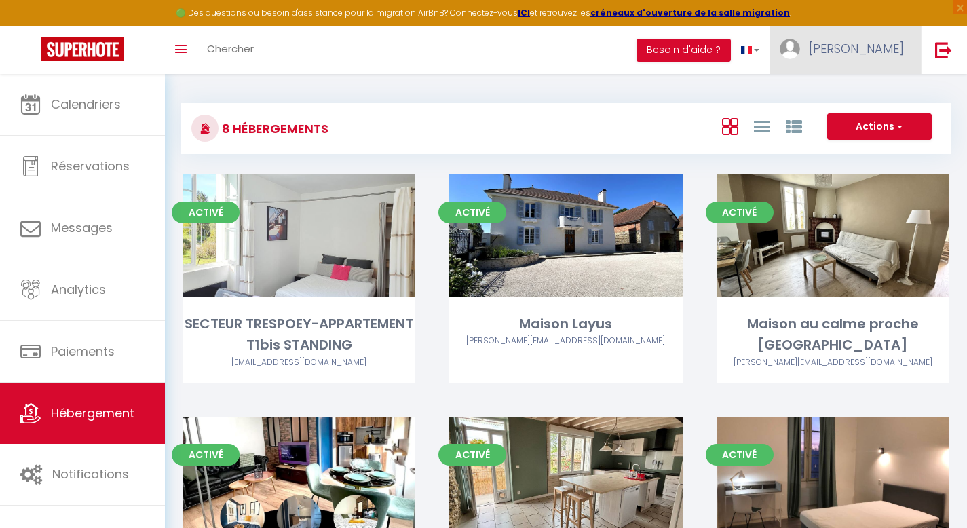
click at [884, 49] on span "[PERSON_NAME]" at bounding box center [855, 48] width 95 height 17
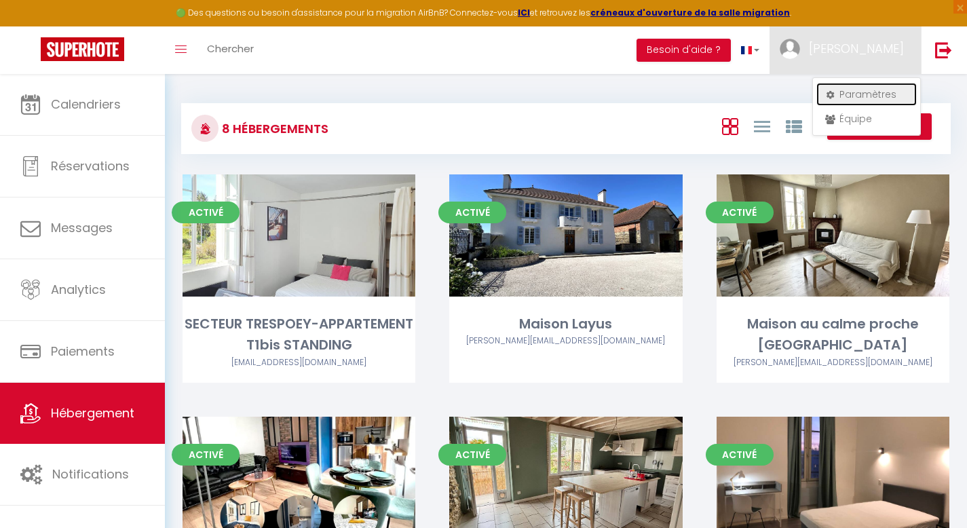
click at [873, 90] on link "Paramètres" at bounding box center [866, 94] width 100 height 23
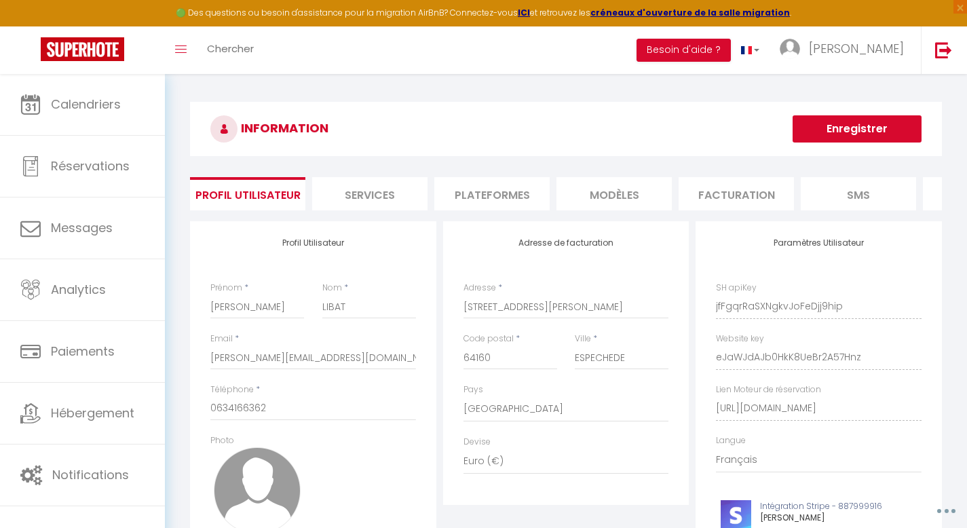
click at [522, 196] on li "Plateformes" at bounding box center [491, 193] width 115 height 33
